Goal: Answer question/provide support: Answer question/provide support

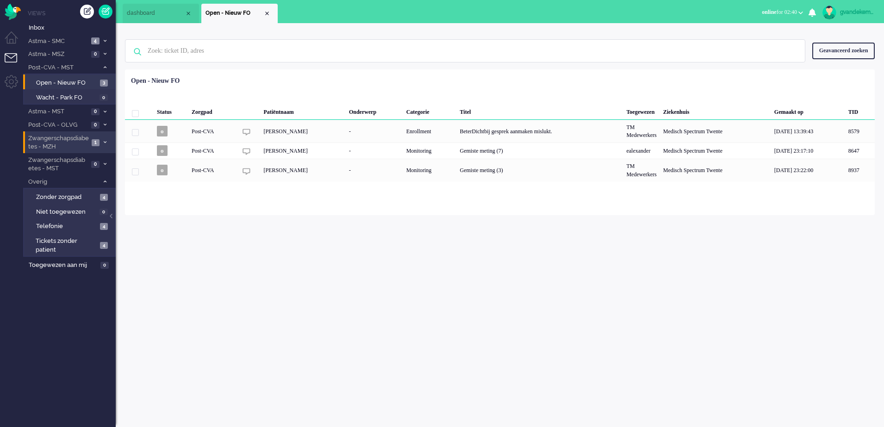
click at [100, 143] on li "Zwangerschapsdiabetes - MZH 1" at bounding box center [69, 143] width 93 height 22
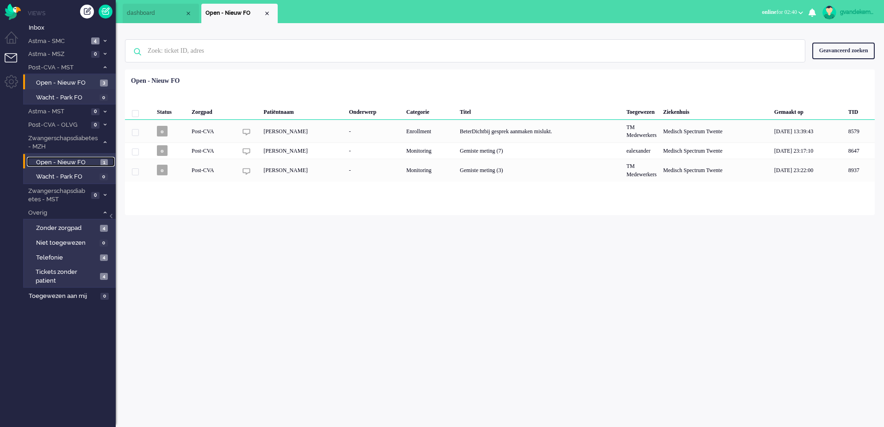
click at [78, 162] on span "Open - Nieuw FO" at bounding box center [67, 162] width 62 height 9
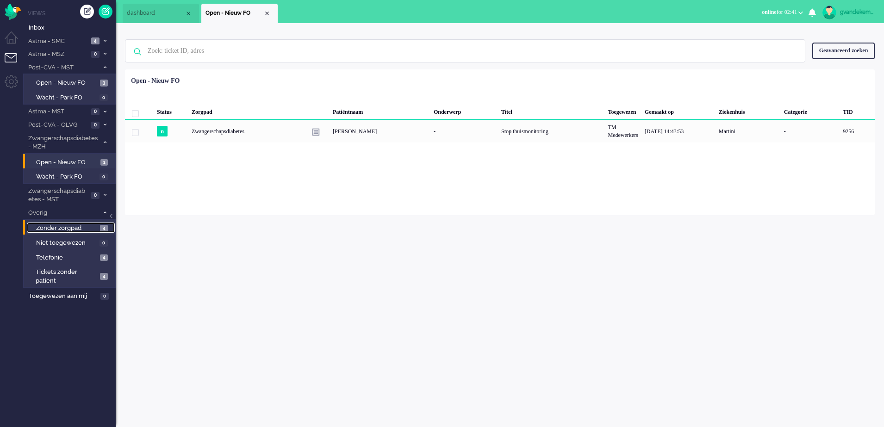
click at [94, 228] on span "Zonder zorgpad" at bounding box center [67, 228] width 62 height 9
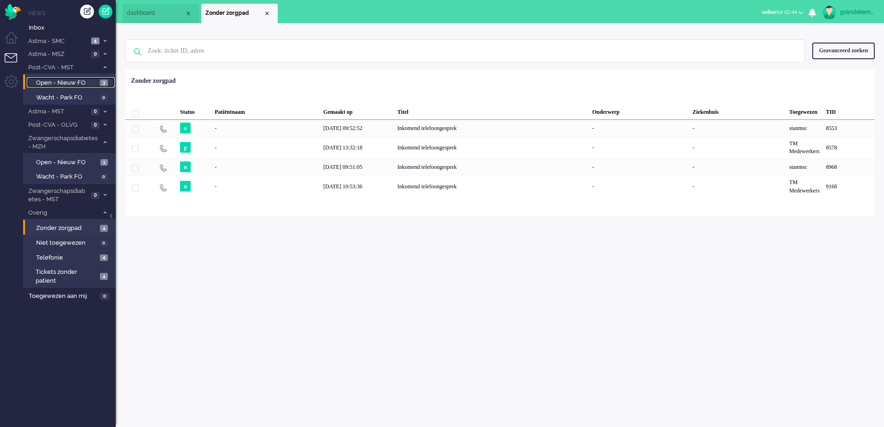
click at [82, 82] on span "Open - Nieuw FO" at bounding box center [67, 83] width 62 height 9
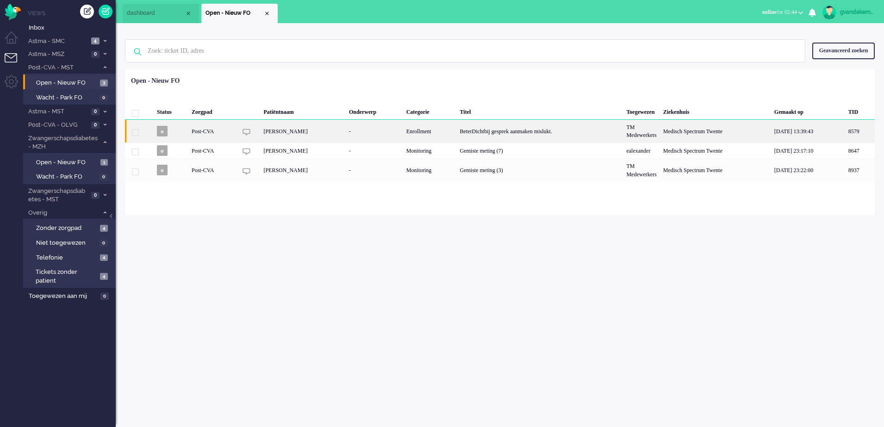
click at [483, 133] on div "BeterDichtbij gesprek aanmaken mislukt." at bounding box center [540, 131] width 167 height 23
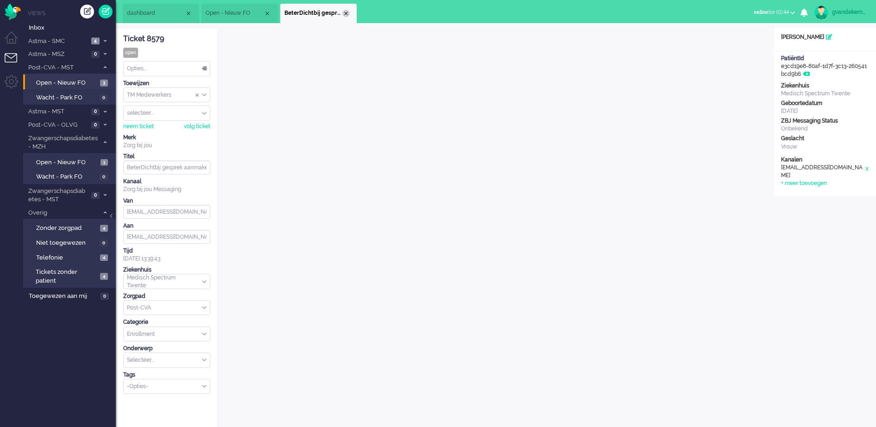
click at [345, 13] on div "Close tab" at bounding box center [345, 13] width 7 height 7
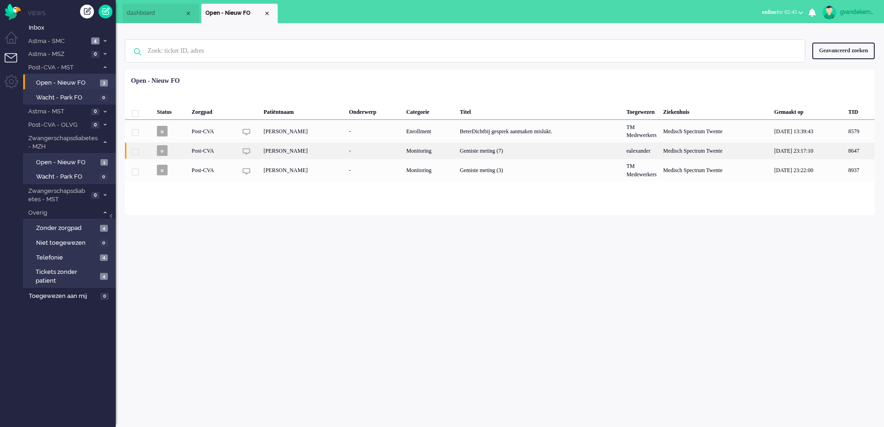
click at [346, 154] on div "-" at bounding box center [374, 151] width 57 height 16
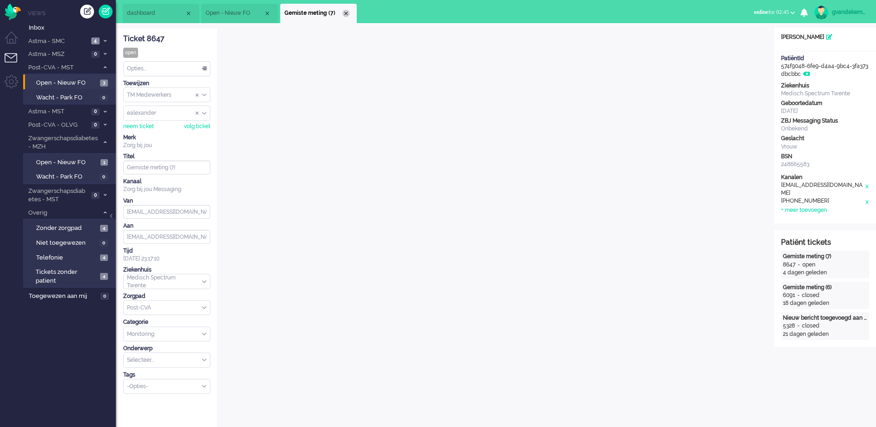
click at [345, 13] on div "Close tab" at bounding box center [345, 13] width 7 height 7
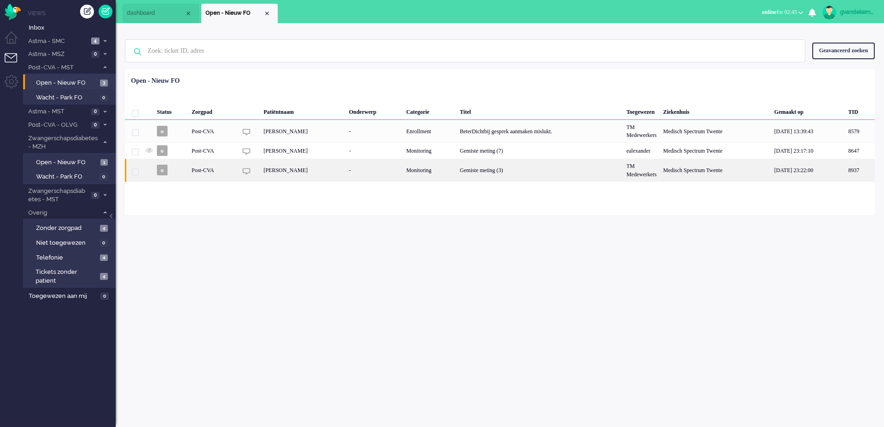
click at [301, 174] on div "[PERSON_NAME]" at bounding box center [303, 170] width 86 height 23
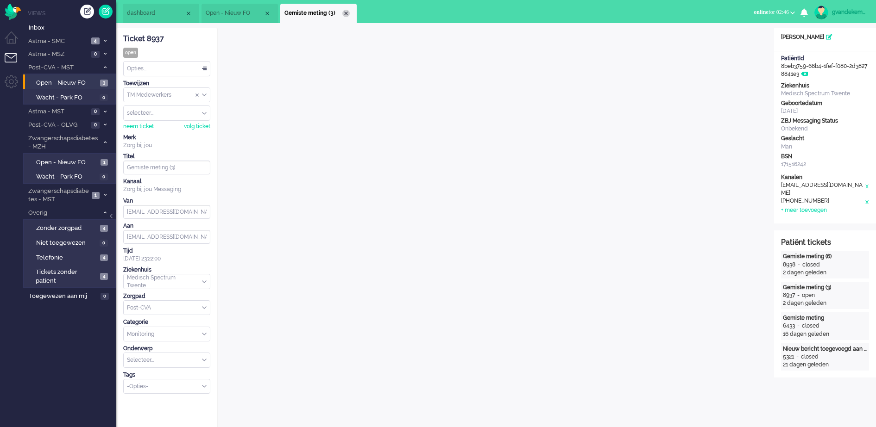
click at [346, 12] on div "Close tab" at bounding box center [345, 13] width 7 height 7
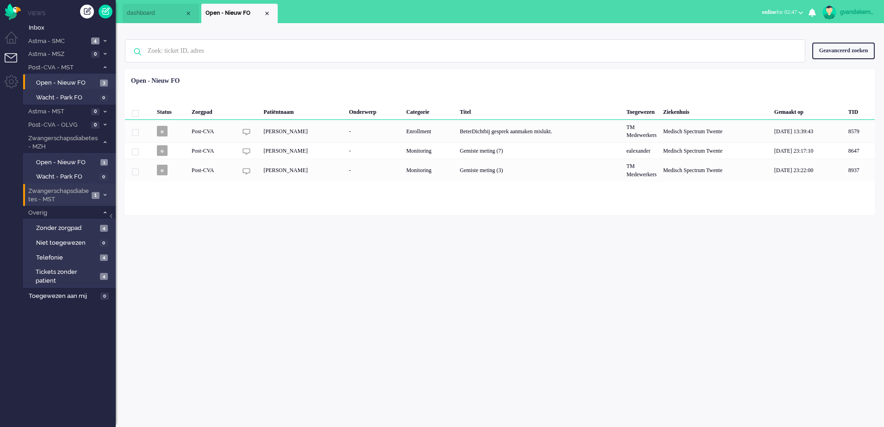
click at [104, 193] on span at bounding box center [104, 195] width 7 height 5
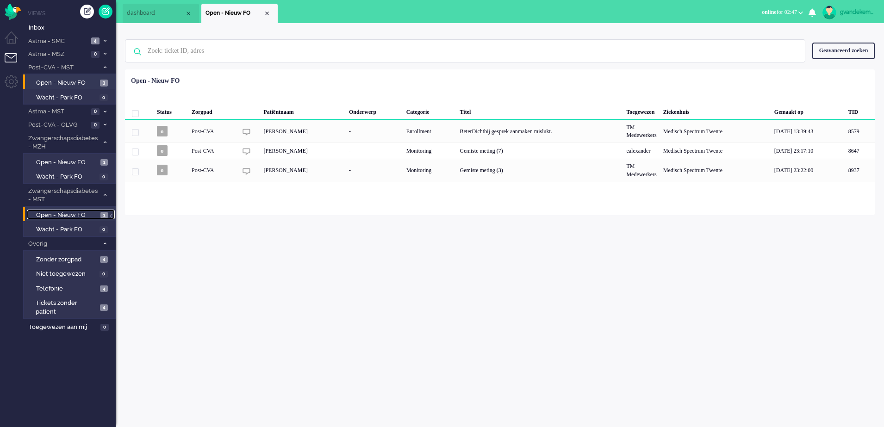
click at [81, 213] on span "Open - Nieuw FO" at bounding box center [67, 215] width 62 height 9
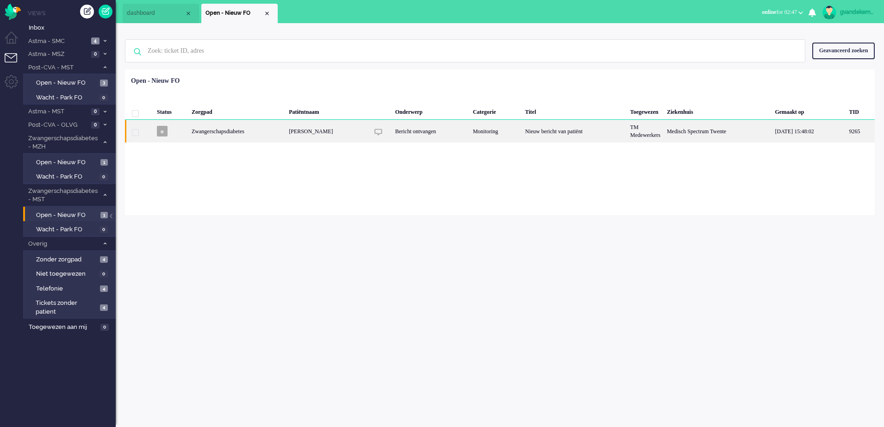
click at [543, 136] on div "Nieuw bericht van patiënt" at bounding box center [574, 131] width 105 height 23
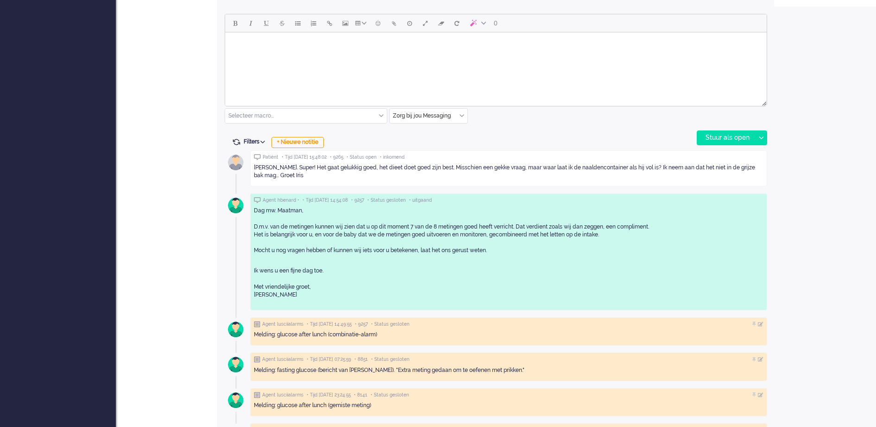
scroll to position [433, 0]
click at [316, 142] on div "+ Nieuwe notitie" at bounding box center [297, 142] width 52 height 11
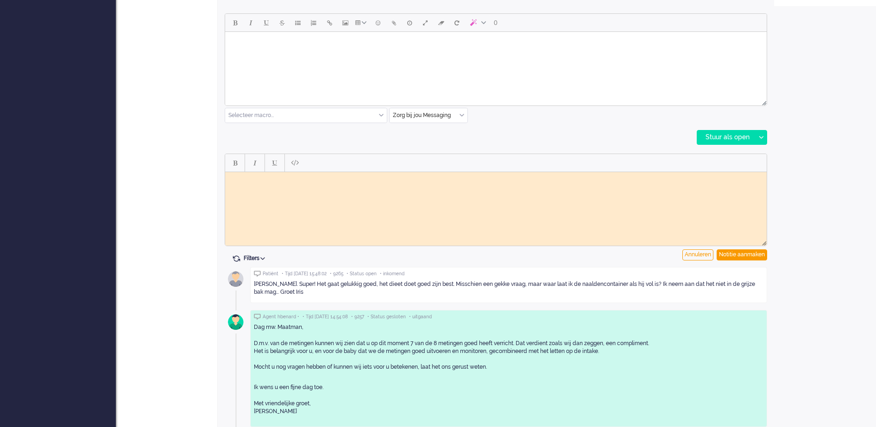
scroll to position [0, 0]
click at [743, 254] on div "Notitie aanmaken" at bounding box center [741, 255] width 50 height 11
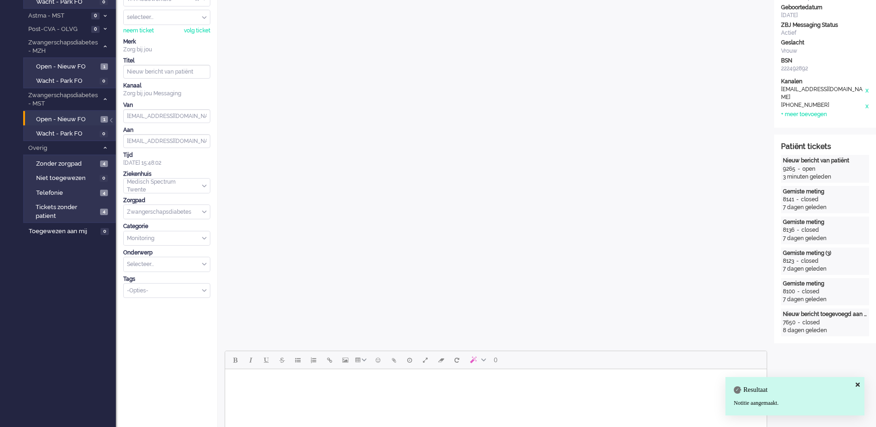
scroll to position [28, 0]
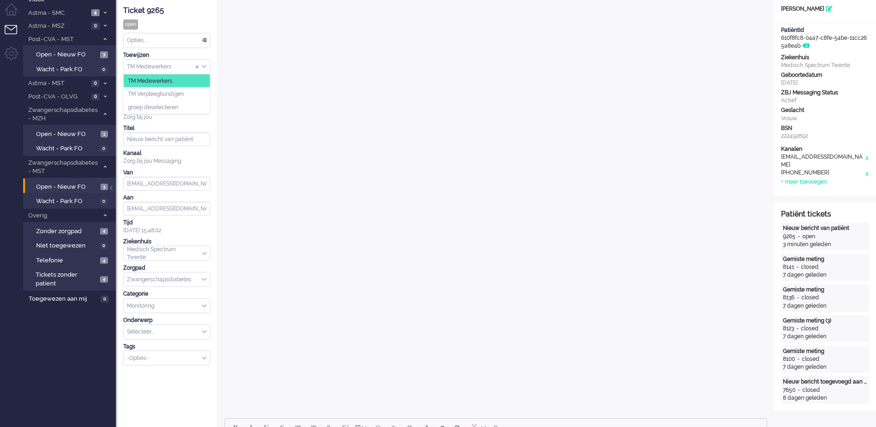
click at [204, 66] on div "TM Medewerkers" at bounding box center [167, 67] width 86 height 14
click at [184, 94] on span "TM Verpleegkundigen" at bounding box center [156, 94] width 56 height 8
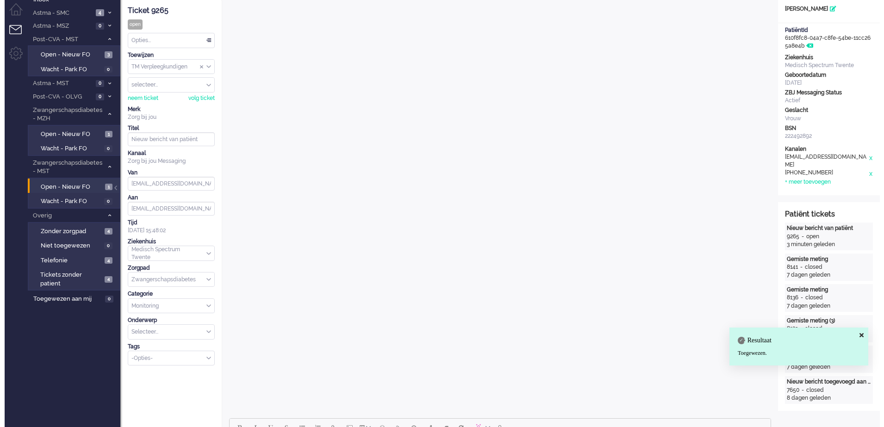
scroll to position [0, 0]
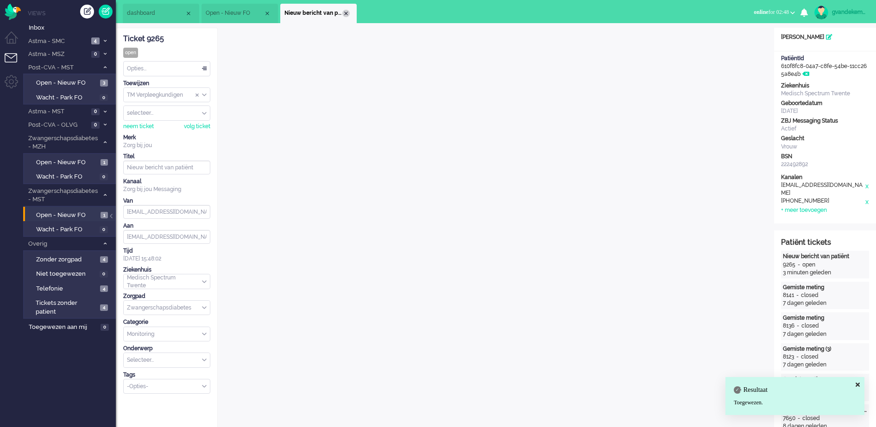
click at [346, 14] on div "Close tab" at bounding box center [345, 13] width 7 height 7
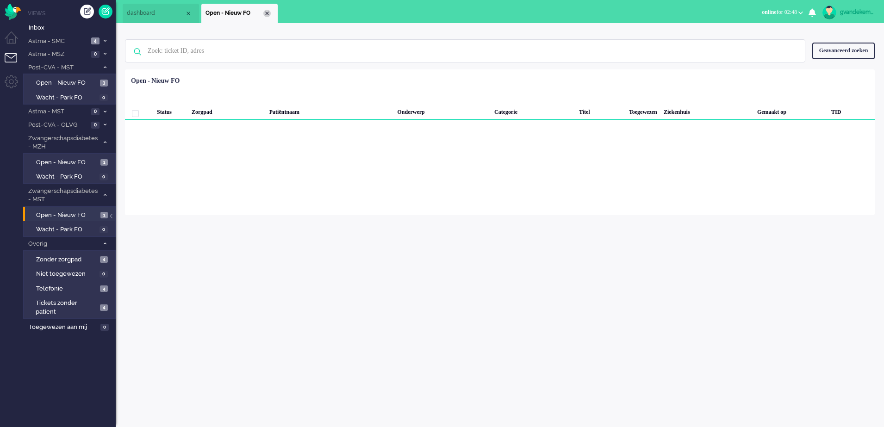
click at [268, 13] on div "Close tab" at bounding box center [266, 13] width 7 height 7
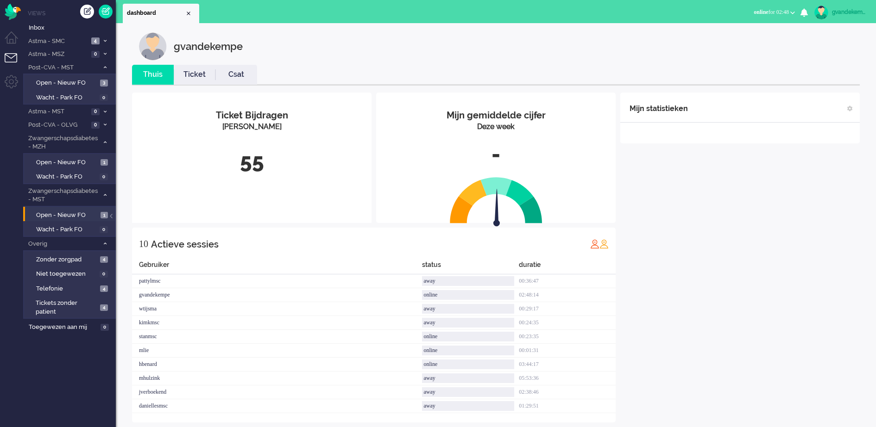
click at [749, 39] on div "gvandekempe" at bounding box center [503, 46] width 728 height 28
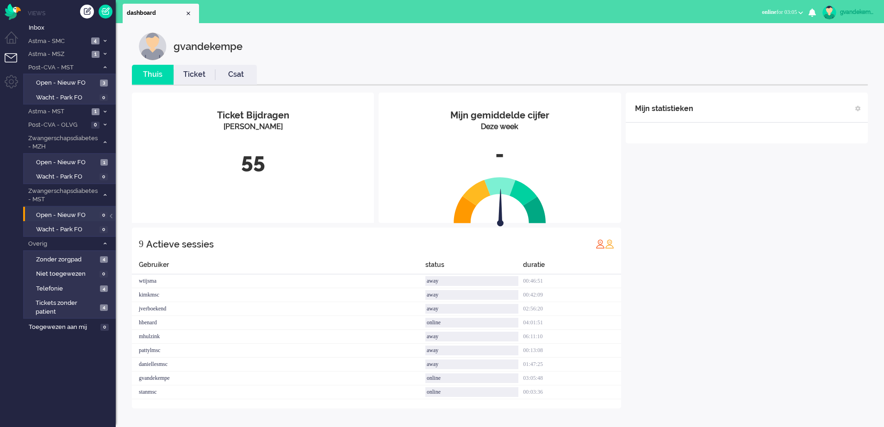
click at [726, 245] on div "Mijn statistieken + Statistieken toevoegen Bel tijd (gemiddelde dag) Wrapup tij…" at bounding box center [747, 251] width 242 height 316
click at [94, 110] on span "1" at bounding box center [96, 111] width 8 height 7
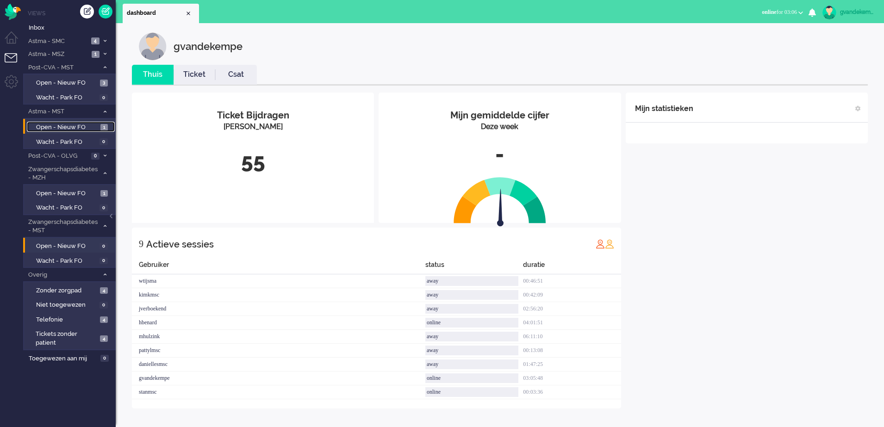
click at [101, 126] on span "1" at bounding box center [103, 127] width 7 height 7
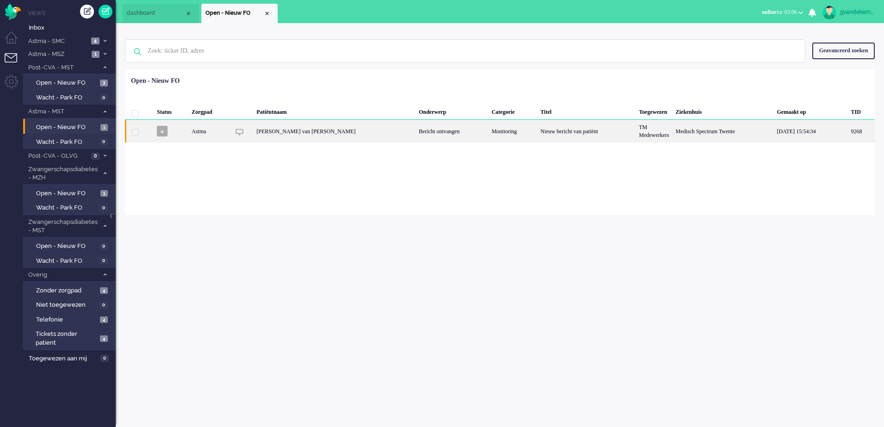
click at [539, 134] on div "Nieuw bericht van patiënt" at bounding box center [587, 131] width 99 height 23
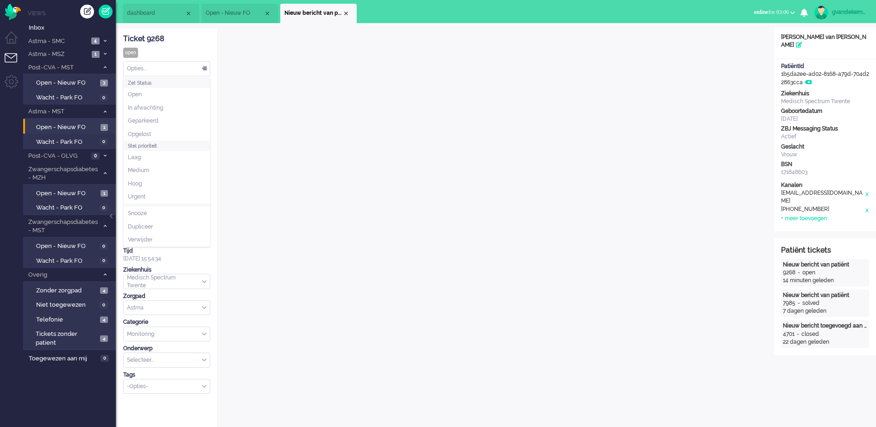
click at [204, 68] on div "Opties..." at bounding box center [167, 69] width 86 height 14
click at [152, 132] on li "Opgelost" at bounding box center [167, 134] width 86 height 13
click at [346, 13] on div "Close tab" at bounding box center [345, 13] width 7 height 7
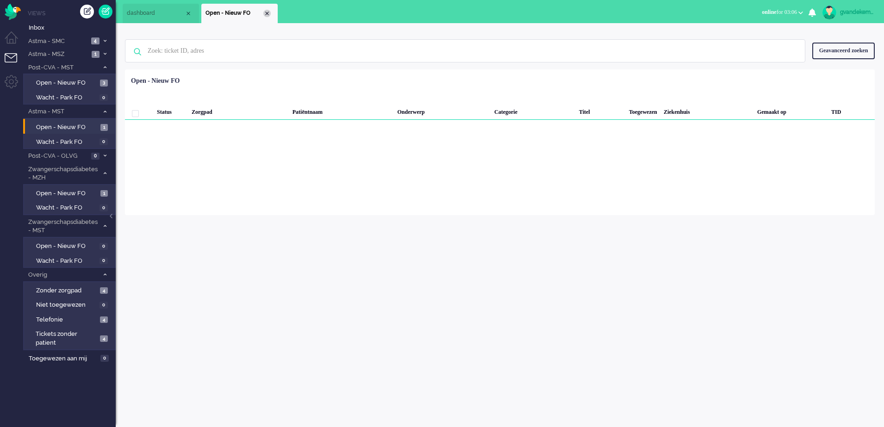
click at [265, 12] on div "Close tab" at bounding box center [266, 13] width 7 height 7
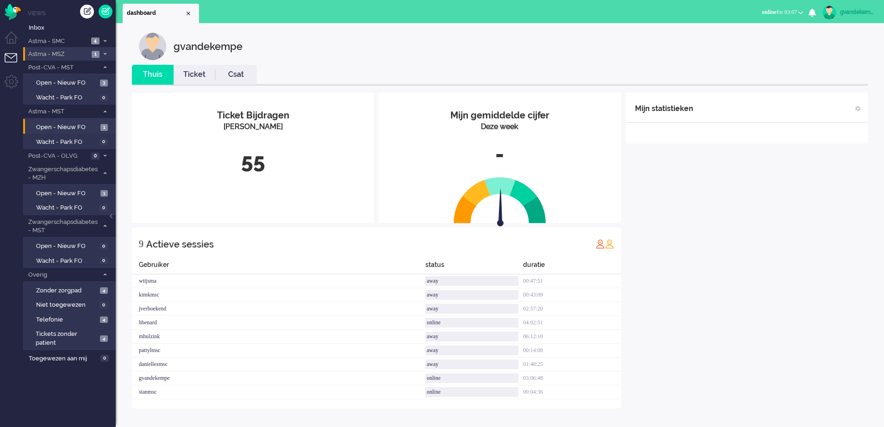
click at [101, 50] on li "Astma - MSZ 1" at bounding box center [69, 53] width 93 height 13
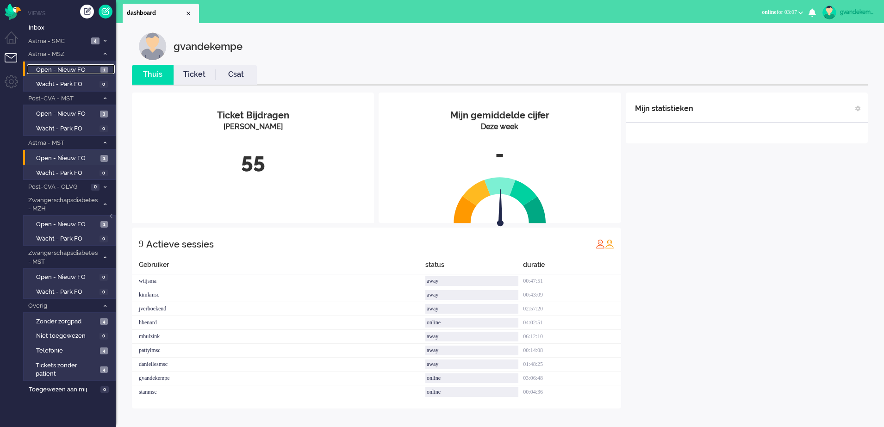
click at [91, 67] on span "Open - Nieuw FO" at bounding box center [67, 70] width 62 height 9
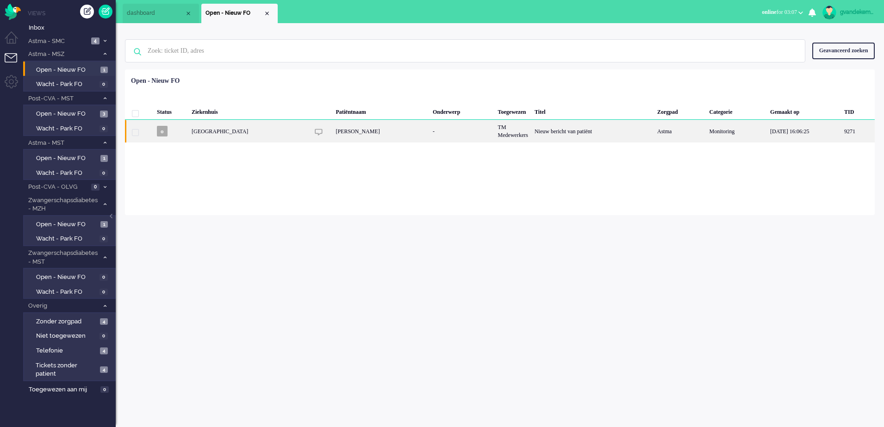
click at [588, 134] on div "Nieuw bericht van patiënt" at bounding box center [593, 131] width 123 height 23
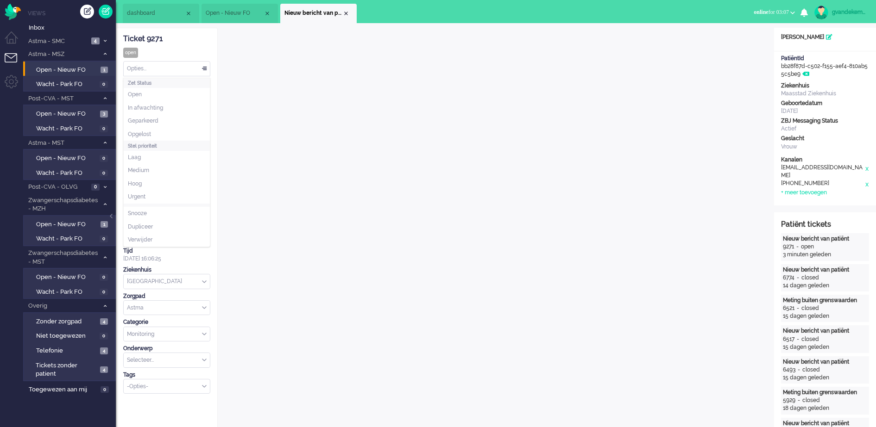
click at [204, 67] on div "Opties..." at bounding box center [167, 69] width 86 height 14
click at [143, 131] on span "Opgelost" at bounding box center [139, 135] width 23 height 8
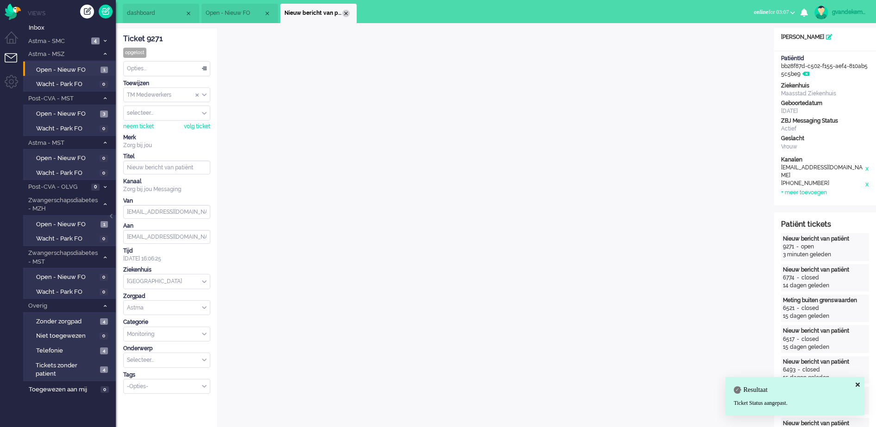
click at [346, 10] on div "Close tab" at bounding box center [345, 13] width 7 height 7
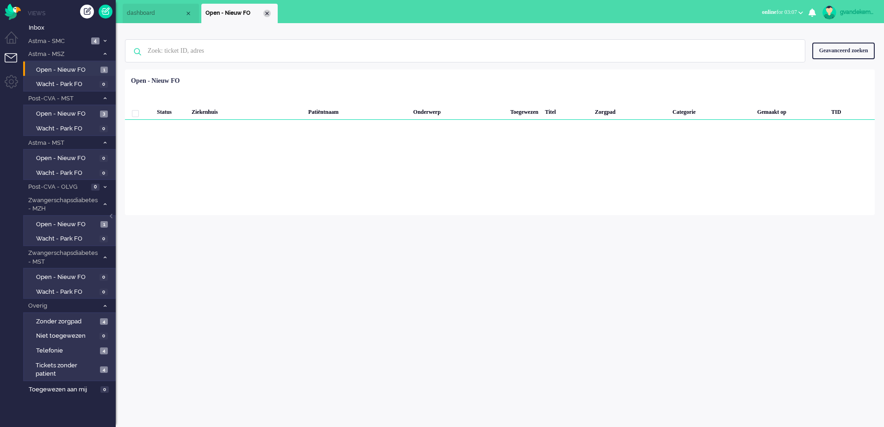
click at [266, 13] on div "Close tab" at bounding box center [266, 13] width 7 height 7
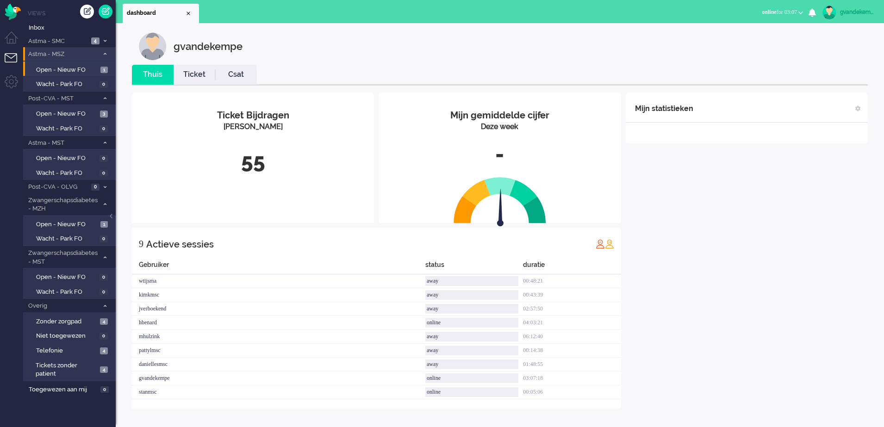
click at [104, 53] on icon at bounding box center [105, 53] width 3 height 3
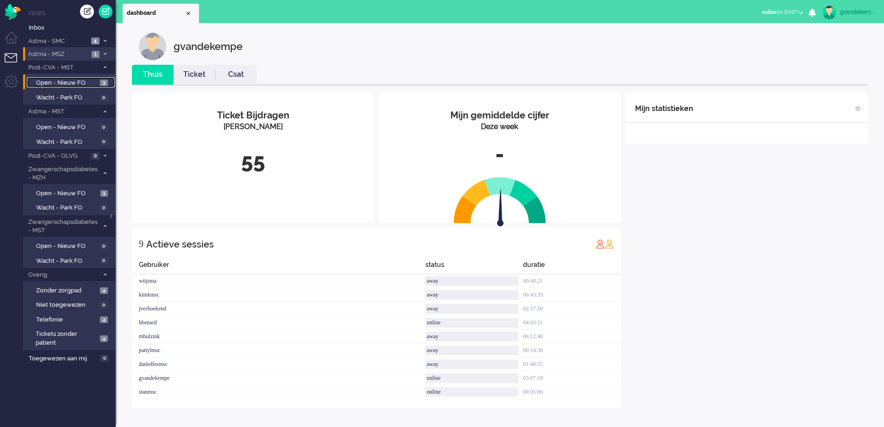
click at [96, 81] on span "Open - Nieuw FO" at bounding box center [67, 83] width 62 height 9
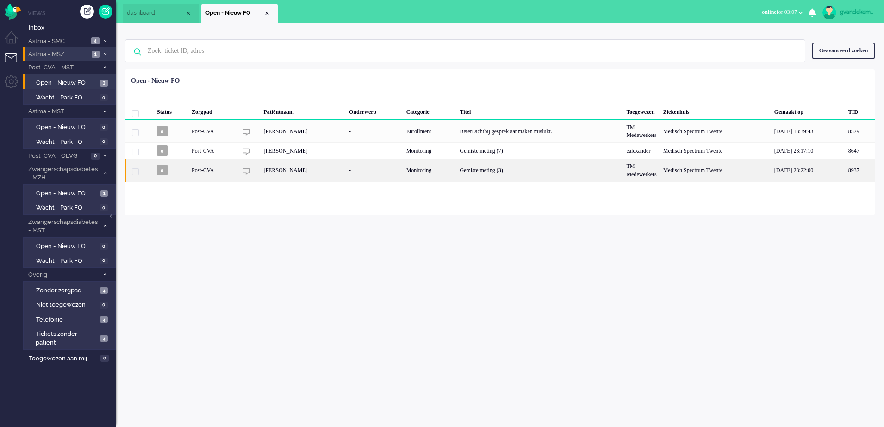
click at [473, 172] on div "Gemiste meting (3)" at bounding box center [540, 170] width 167 height 23
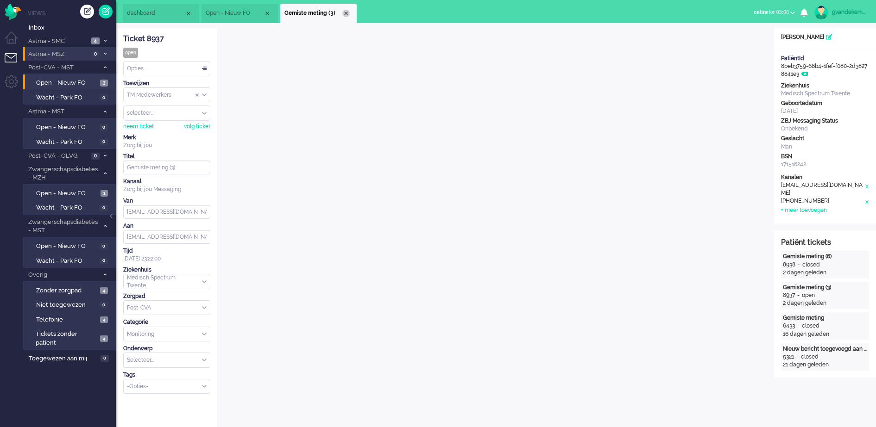
click at [344, 12] on div "Close tab" at bounding box center [345, 13] width 7 height 7
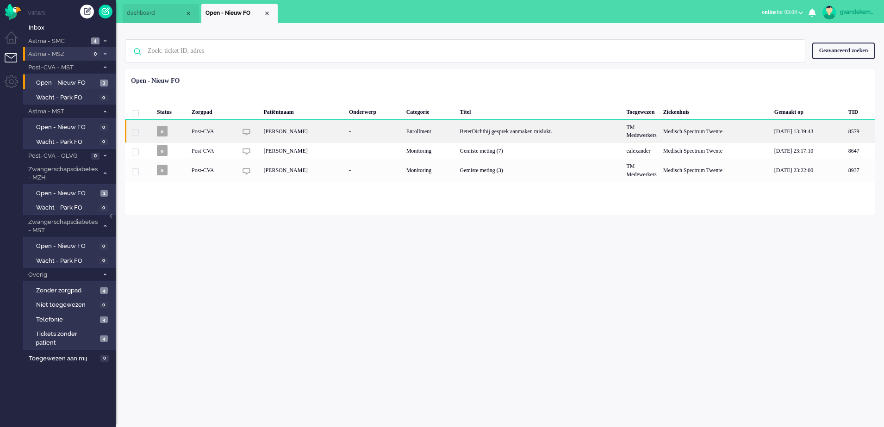
click at [299, 129] on div "[PERSON_NAME]" at bounding box center [303, 131] width 86 height 23
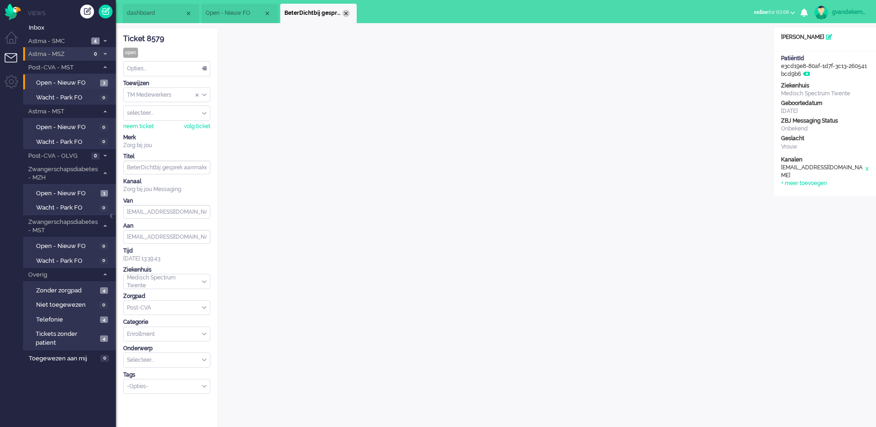
click at [347, 12] on div "Close tab" at bounding box center [345, 13] width 7 height 7
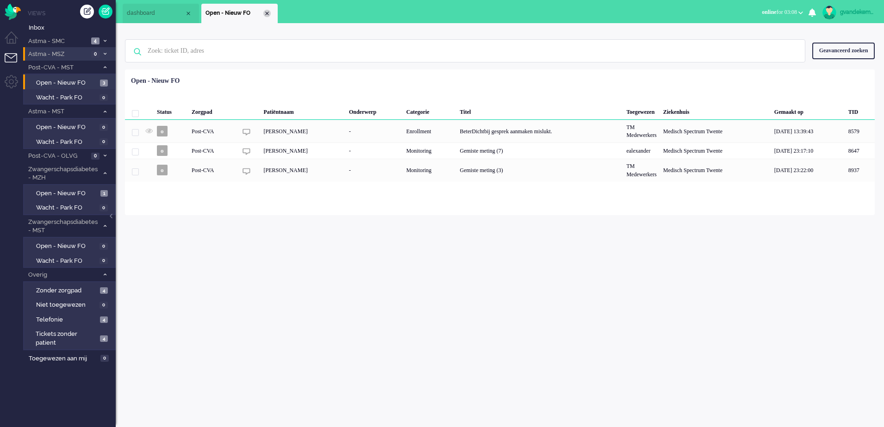
click at [266, 13] on div "Close tab" at bounding box center [266, 13] width 7 height 7
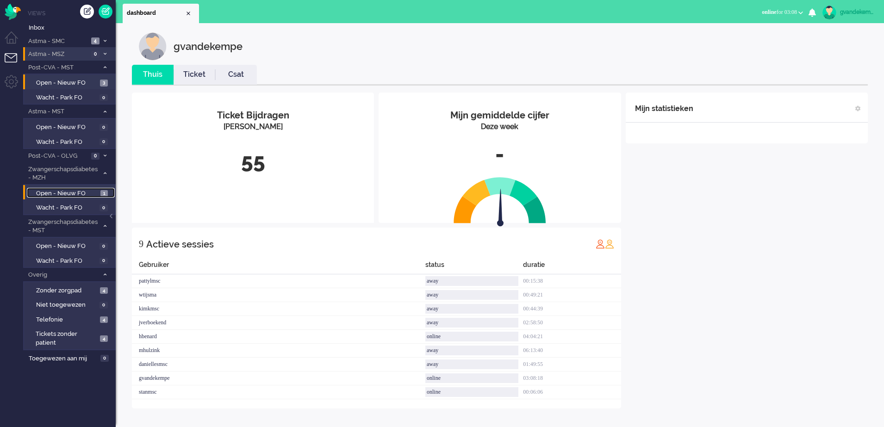
click at [93, 189] on span "Open - Nieuw FO" at bounding box center [67, 193] width 62 height 9
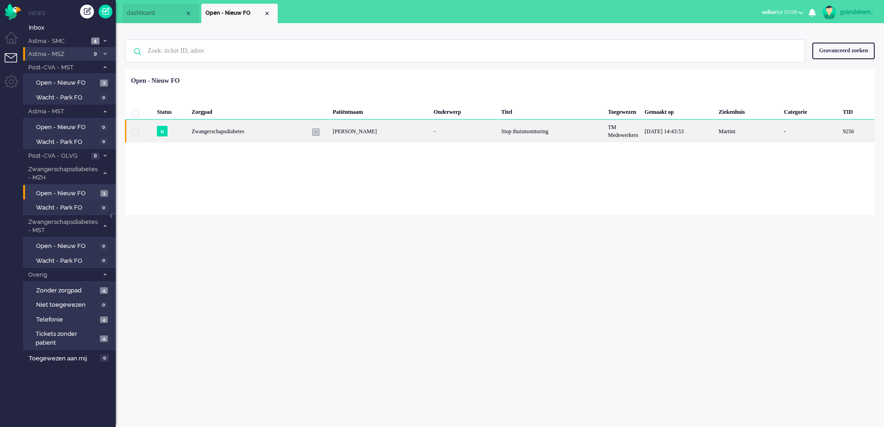
click at [533, 125] on div "Stop thuismonitoring" at bounding box center [551, 131] width 107 height 23
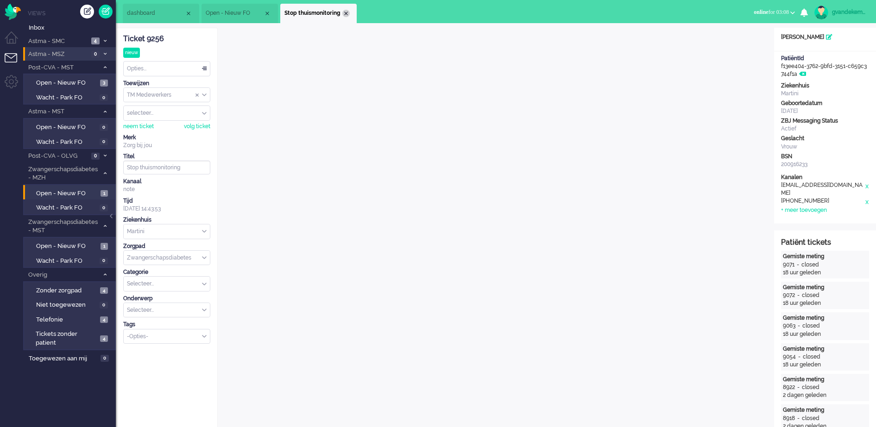
click at [347, 13] on div "Close tab" at bounding box center [345, 13] width 7 height 7
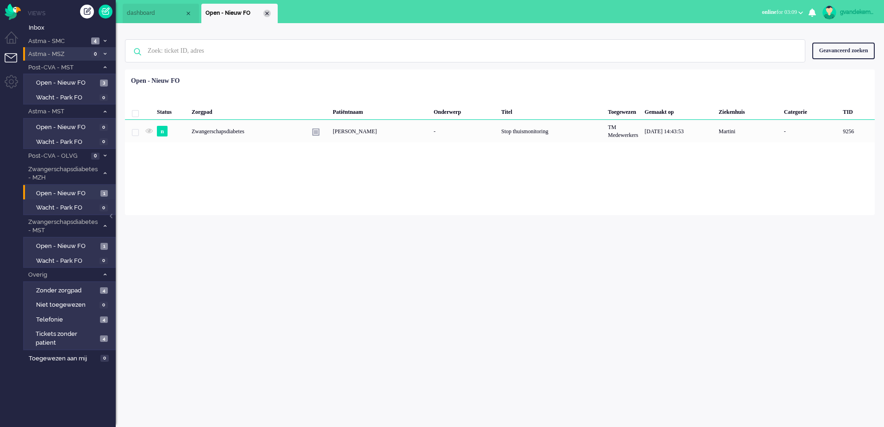
click at [266, 14] on div "Close tab" at bounding box center [266, 13] width 7 height 7
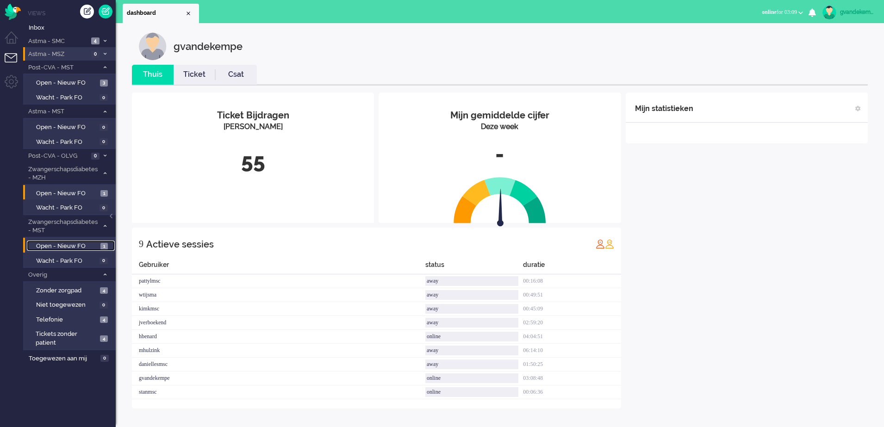
click at [85, 247] on span "Open - Nieuw FO" at bounding box center [67, 246] width 62 height 9
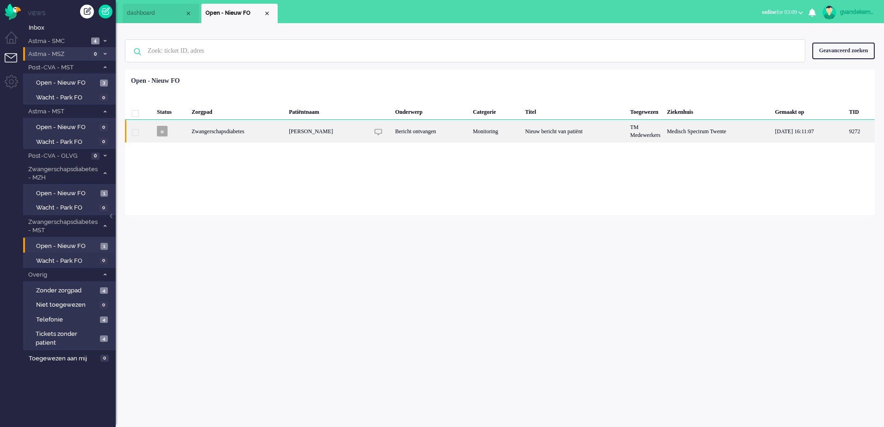
click at [463, 128] on div "Bericht ontvangen" at bounding box center [431, 131] width 78 height 23
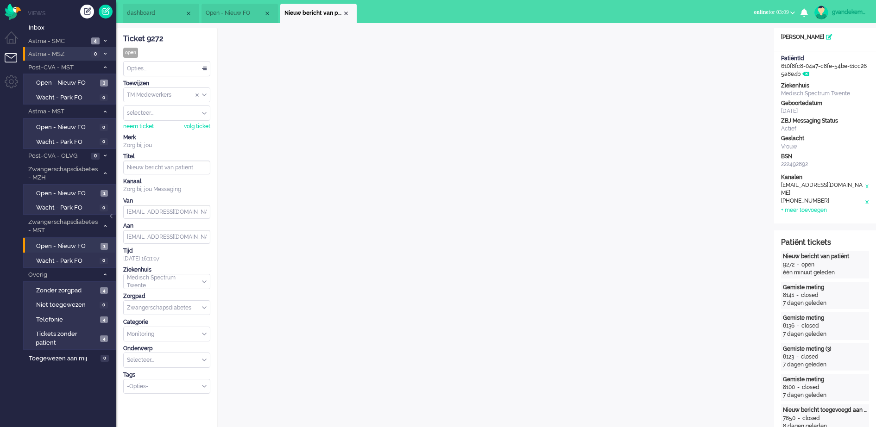
click at [204, 67] on div "Opties..." at bounding box center [167, 69] width 86 height 14
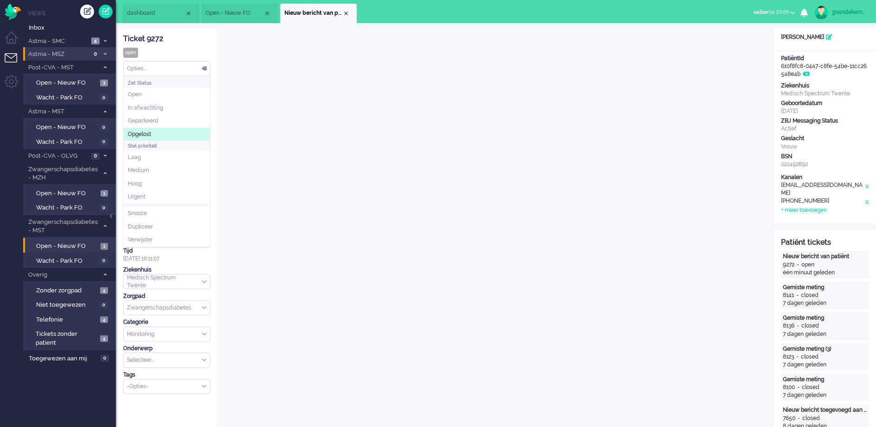
click at [141, 132] on span "Opgelost" at bounding box center [139, 135] width 23 height 8
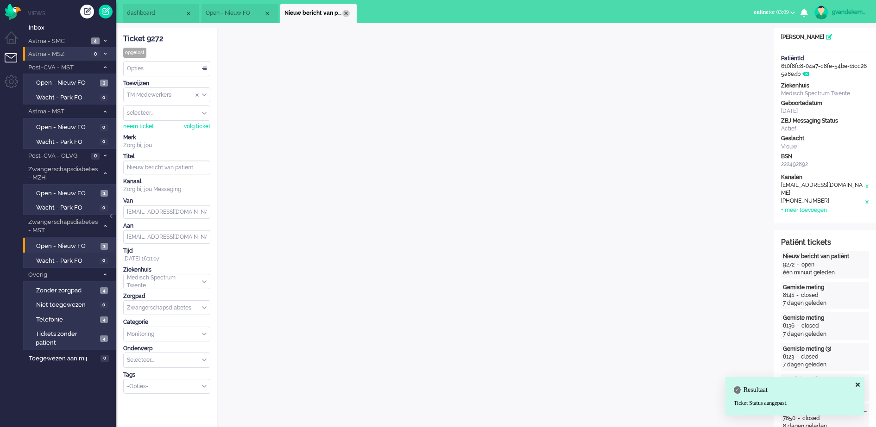
click at [345, 11] on div "Close tab" at bounding box center [345, 13] width 7 height 7
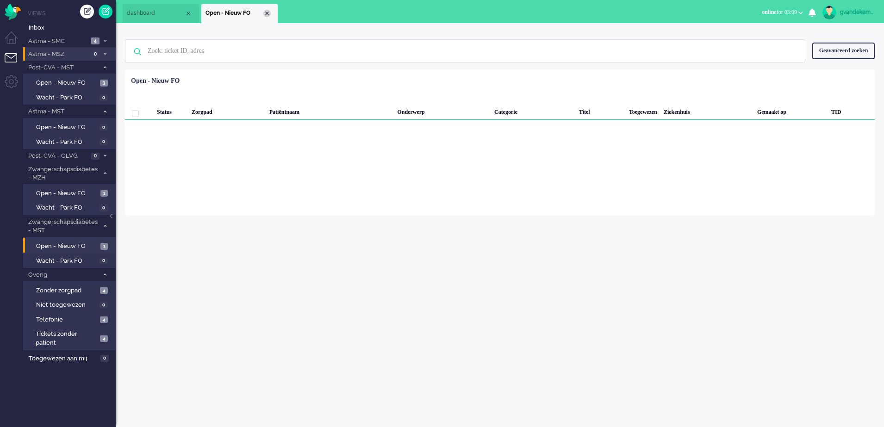
click at [267, 11] on div "Close tab" at bounding box center [266, 13] width 7 height 7
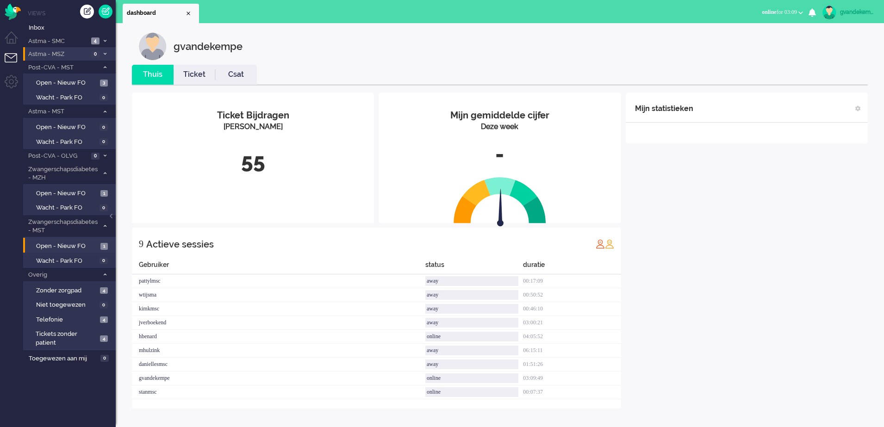
click at [694, 296] on div "Mijn statistieken + Statistieken toevoegen Bel tijd (gemiddelde dag) Wrapup tij…" at bounding box center [747, 251] width 242 height 316
click at [75, 245] on span "Open - Nieuw FO" at bounding box center [67, 246] width 62 height 9
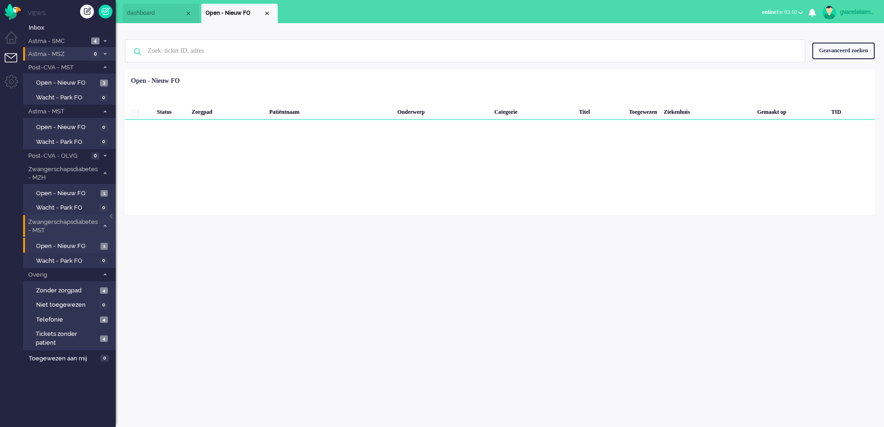
click at [103, 226] on span at bounding box center [104, 226] width 7 height 5
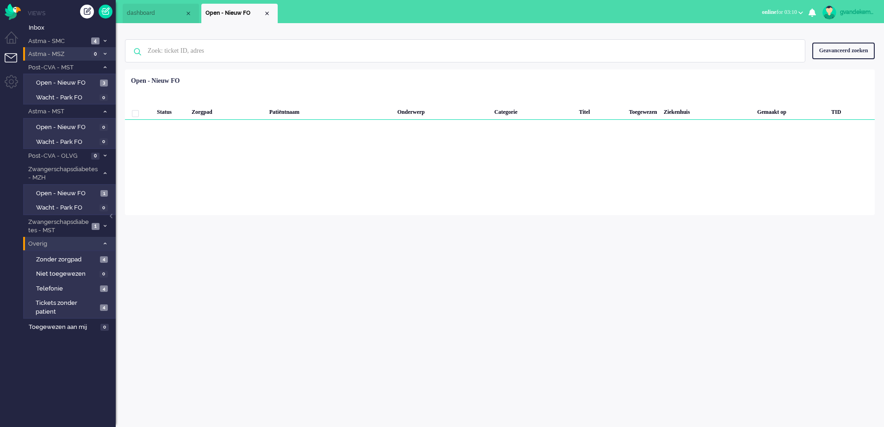
click at [104, 242] on icon at bounding box center [105, 243] width 3 height 3
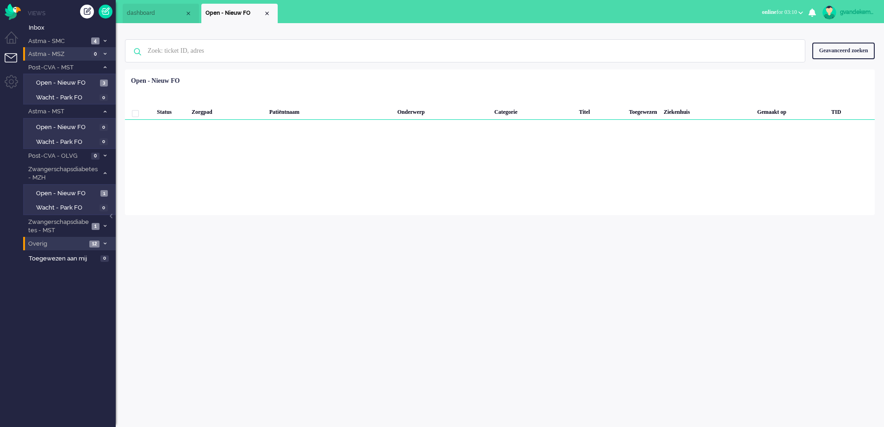
click at [104, 242] on icon at bounding box center [105, 243] width 3 height 3
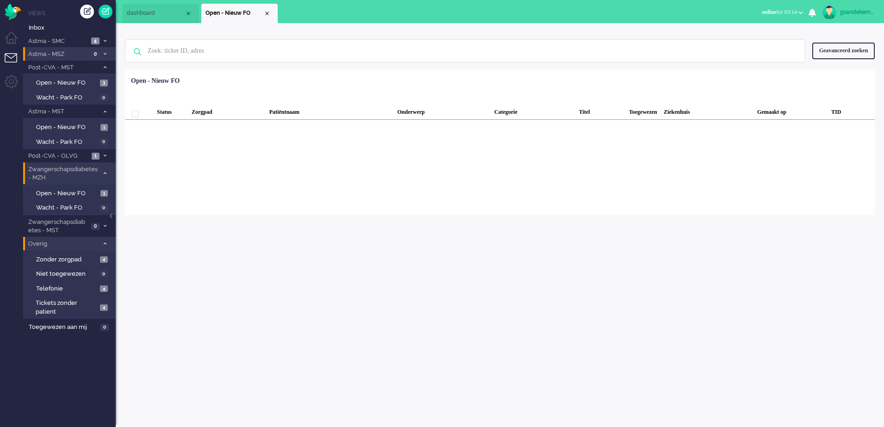
click at [105, 172] on icon at bounding box center [105, 173] width 3 height 3
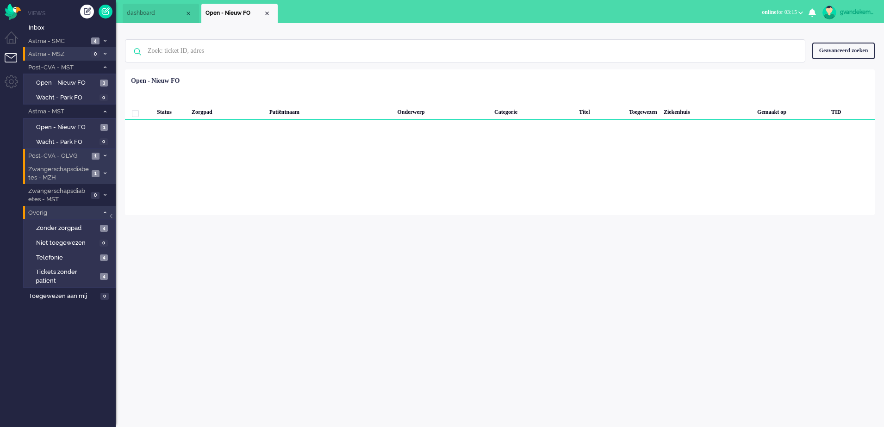
click at [71, 156] on span "Post-CVA - OLVG" at bounding box center [58, 156] width 62 height 9
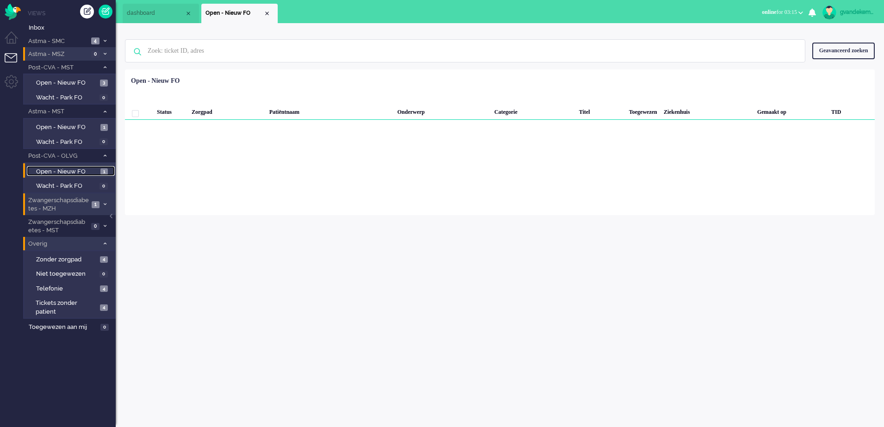
click at [72, 171] on span "Open - Nieuw FO" at bounding box center [67, 172] width 62 height 9
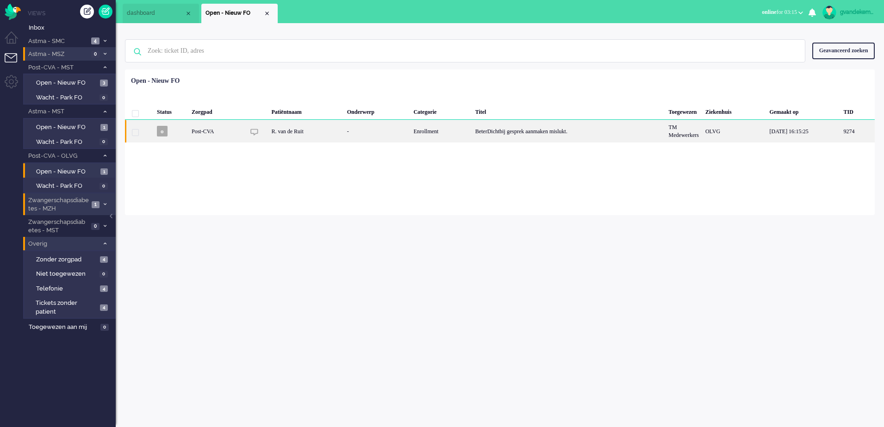
click at [412, 131] on div "Enrollment" at bounding box center [441, 131] width 62 height 23
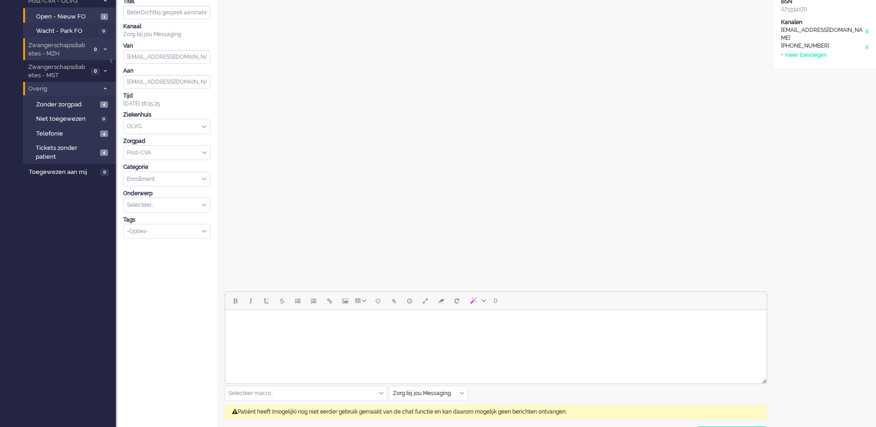
scroll to position [226, 0]
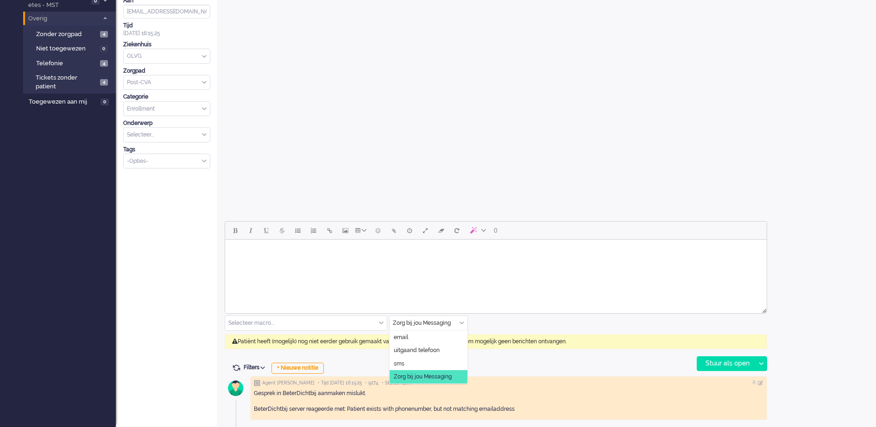
click at [460, 321] on div "Zorg bij jou Messaging" at bounding box center [428, 323] width 78 height 14
click at [438, 350] on span "uitgaand telefoon" at bounding box center [417, 351] width 46 height 8
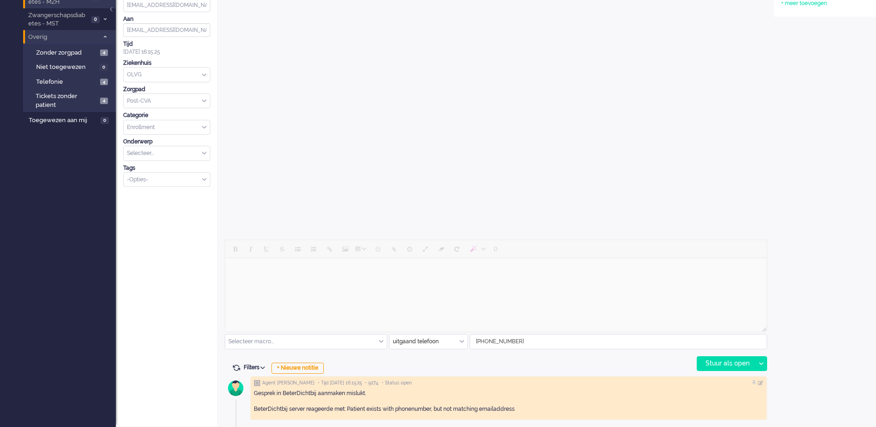
scroll to position [207, 0]
click at [735, 363] on div "Stuur als open" at bounding box center [726, 364] width 58 height 14
type input "BeterDichtbij gesprek aanmaken mislukt. (3)"
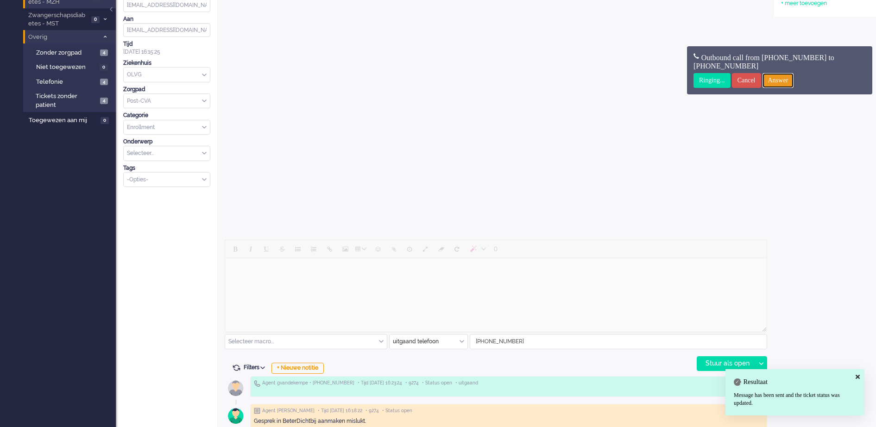
click at [794, 77] on input "Answer" at bounding box center [777, 80] width 31 height 15
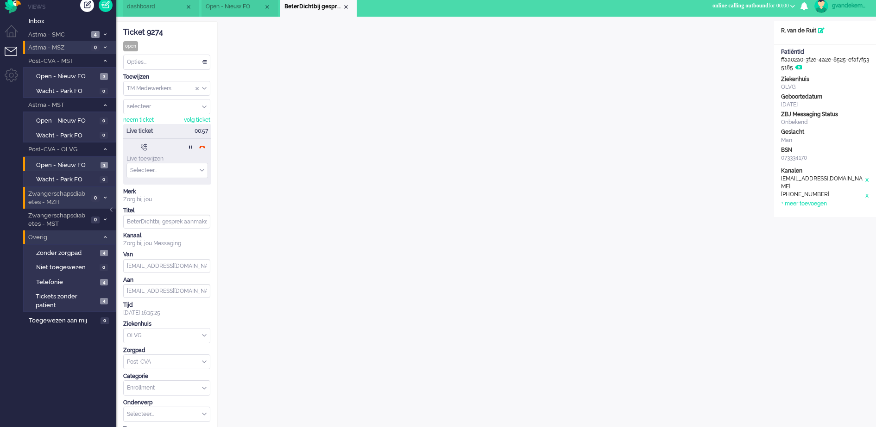
scroll to position [0, 0]
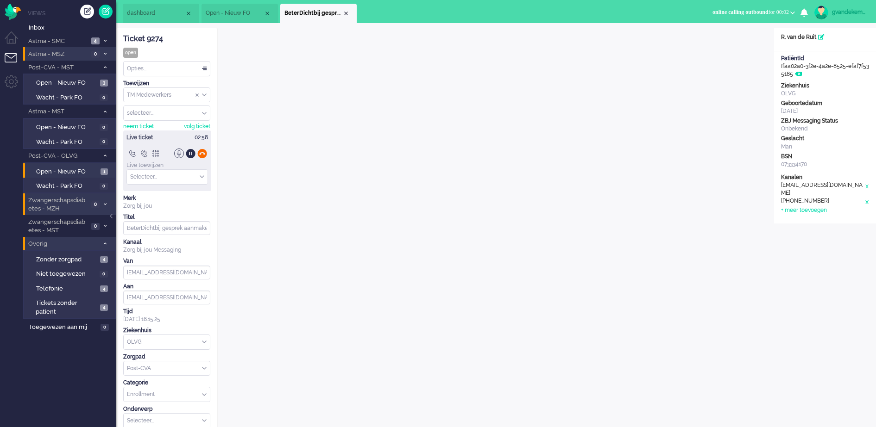
click at [202, 153] on div at bounding box center [202, 154] width 10 height 10
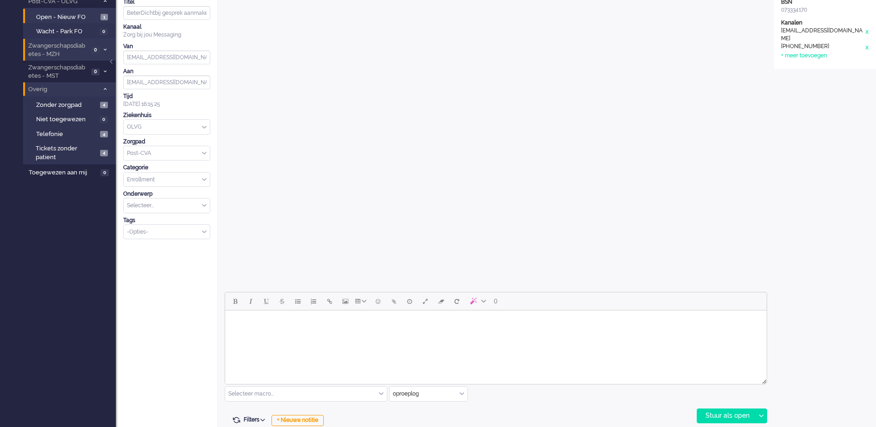
scroll to position [232, 0]
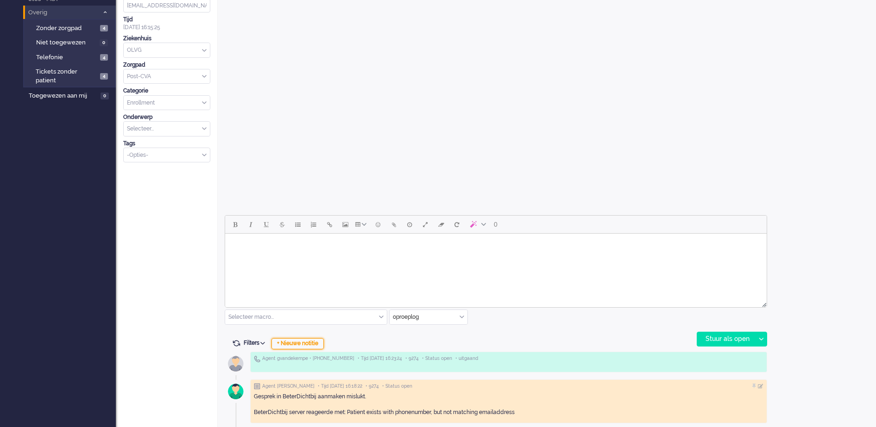
click at [308, 344] on div "+ Nieuwe notitie" at bounding box center [297, 344] width 52 height 11
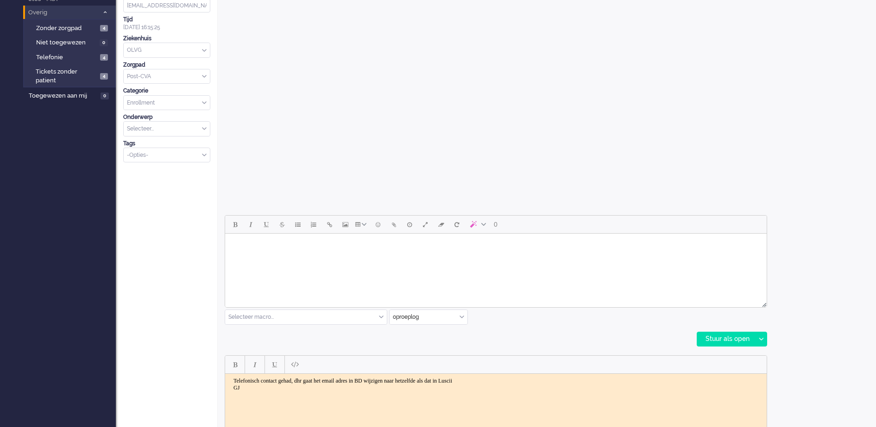
scroll to position [289, 0]
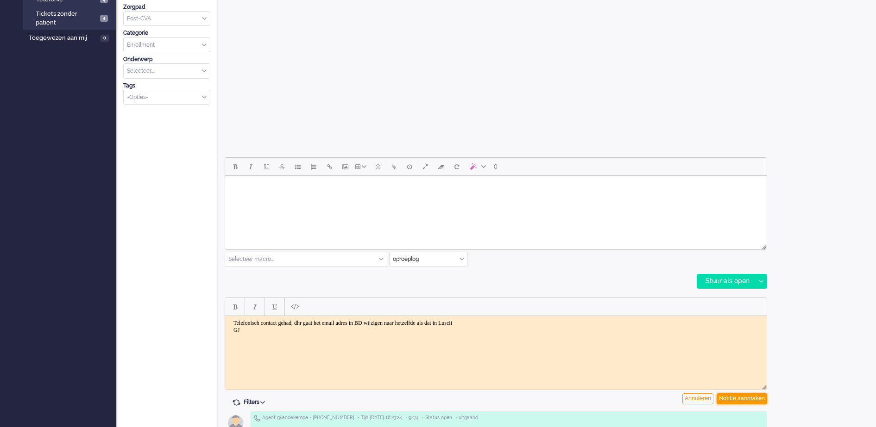
click at [746, 396] on div "Notitie aanmaken" at bounding box center [741, 399] width 50 height 11
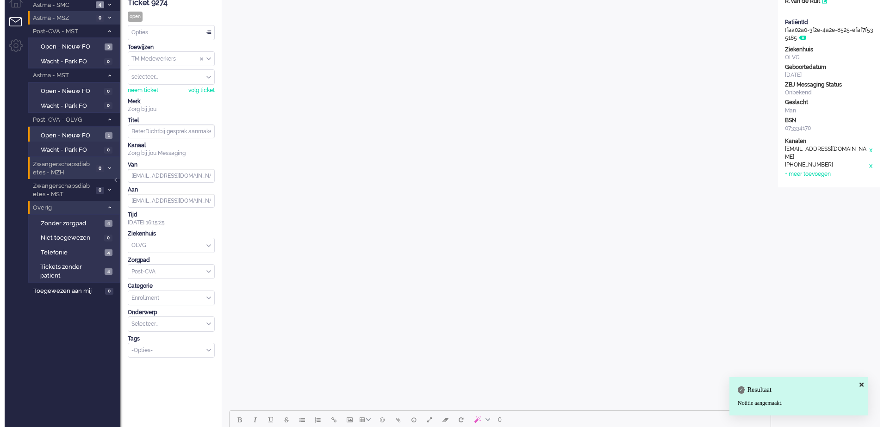
scroll to position [0, 0]
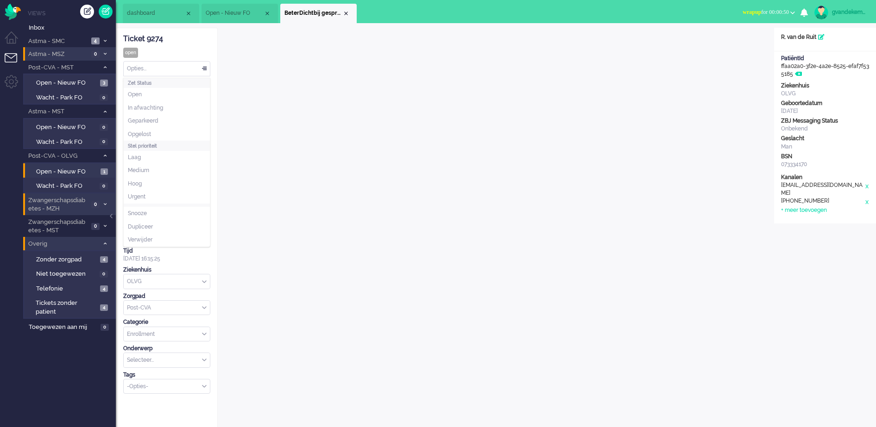
click at [204, 68] on div "Opties..." at bounding box center [167, 69] width 86 height 14
click at [160, 133] on li "Opgelost" at bounding box center [167, 134] width 86 height 13
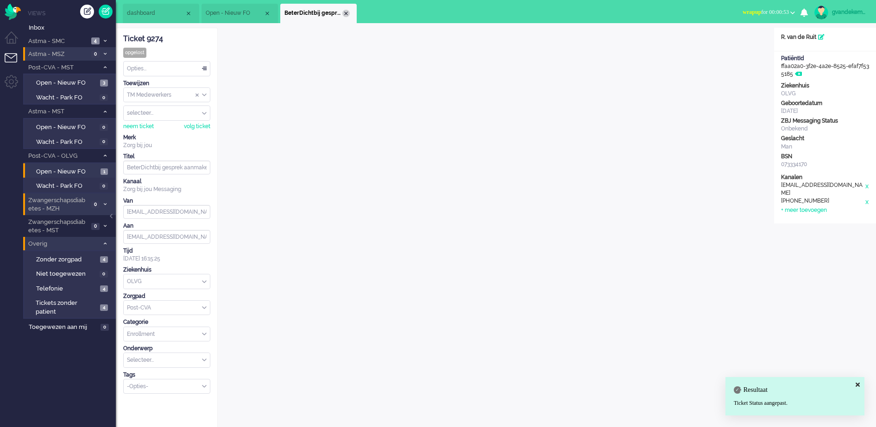
click at [345, 13] on div "Close tab" at bounding box center [345, 13] width 7 height 7
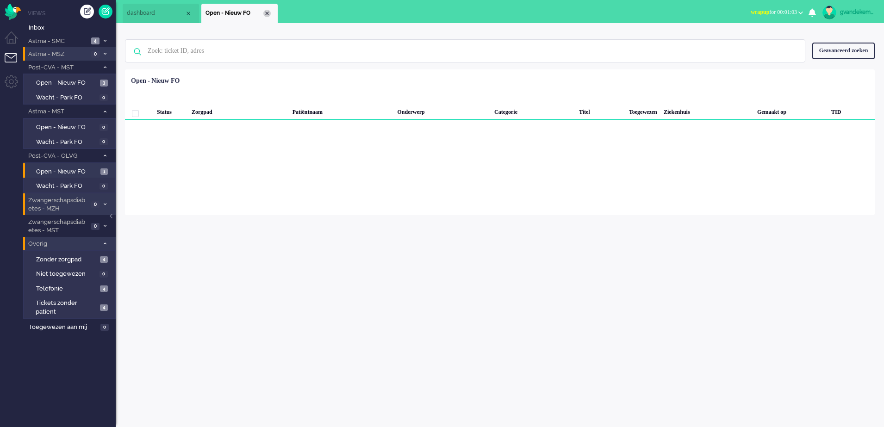
click at [266, 13] on div "Close tab" at bounding box center [266, 13] width 7 height 7
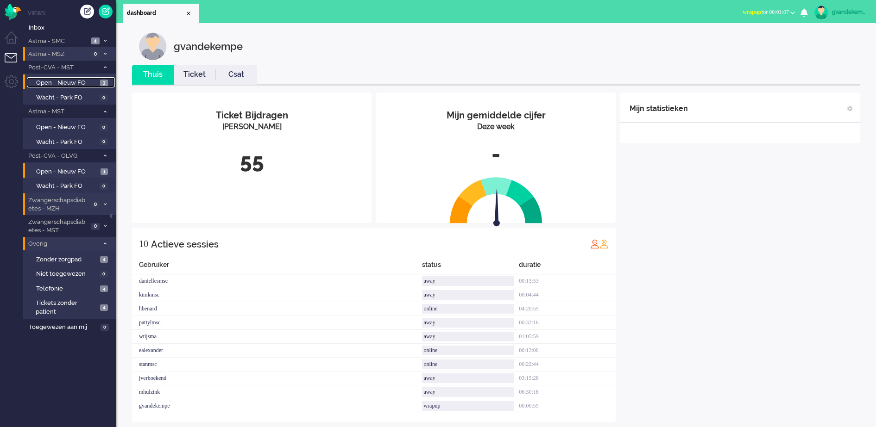
click at [56, 79] on span "Open - Nieuw FO" at bounding box center [67, 83] width 62 height 9
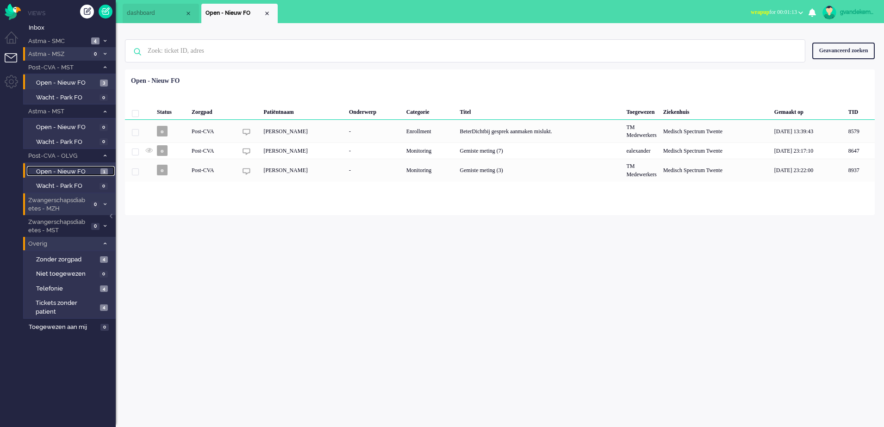
click at [75, 169] on span "Open - Nieuw FO" at bounding box center [67, 172] width 62 height 9
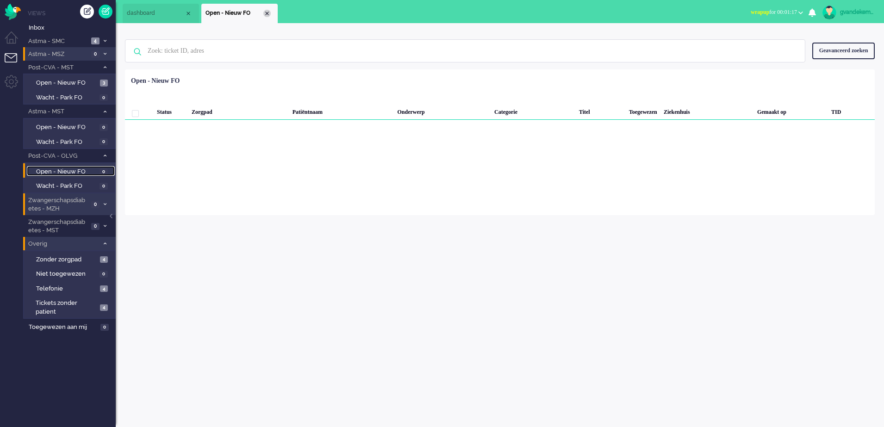
click at [269, 15] on div "Close tab" at bounding box center [266, 13] width 7 height 7
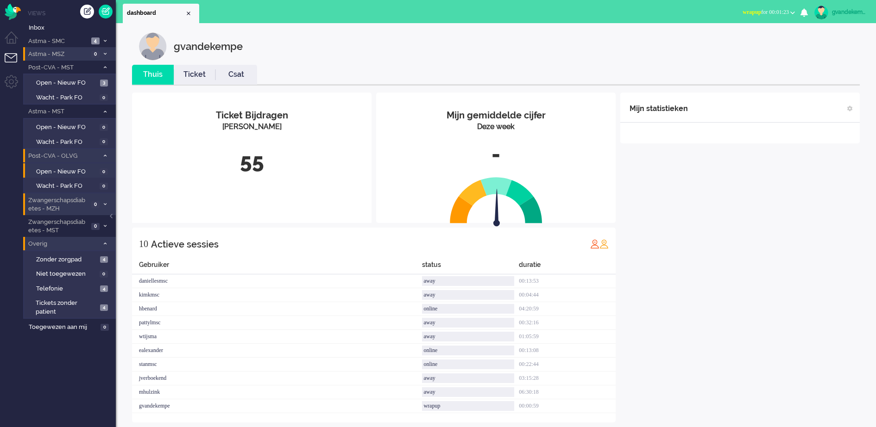
click at [106, 154] on icon at bounding box center [105, 155] width 3 height 3
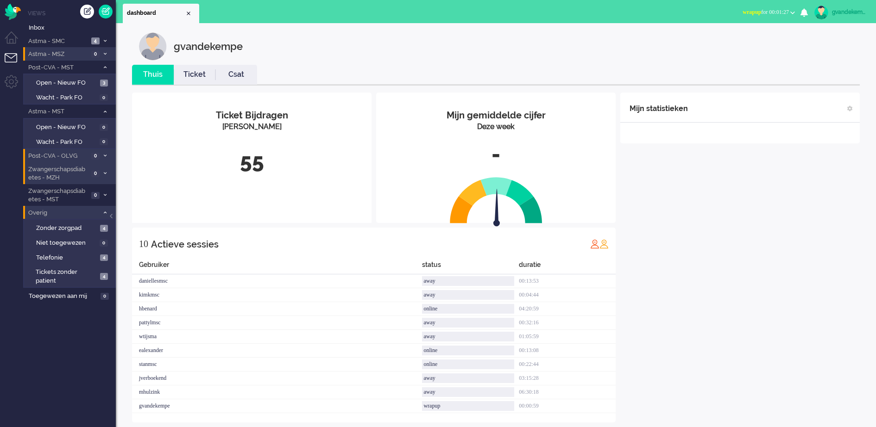
click at [104, 211] on icon at bounding box center [105, 212] width 3 height 3
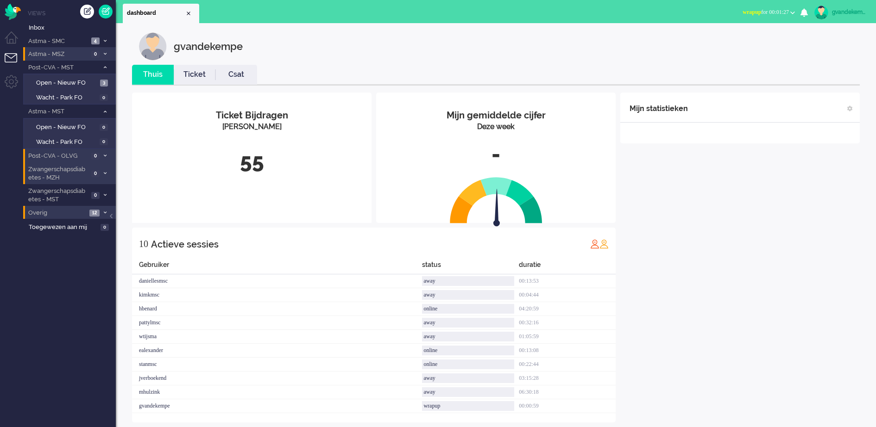
click at [104, 211] on icon at bounding box center [105, 212] width 3 height 3
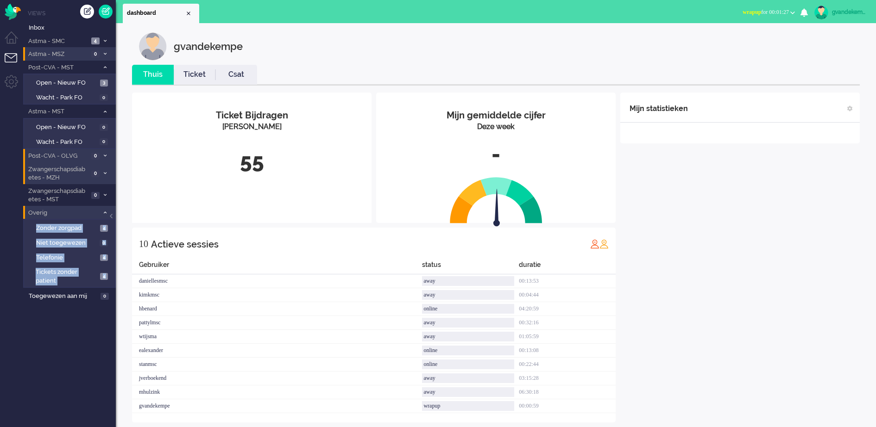
click at [104, 211] on icon at bounding box center [105, 212] width 3 height 3
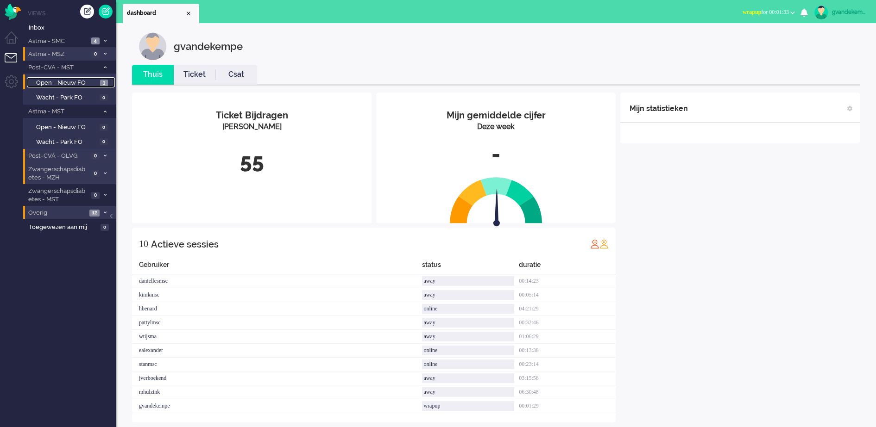
click at [71, 82] on span "Open - Nieuw FO" at bounding box center [67, 83] width 62 height 9
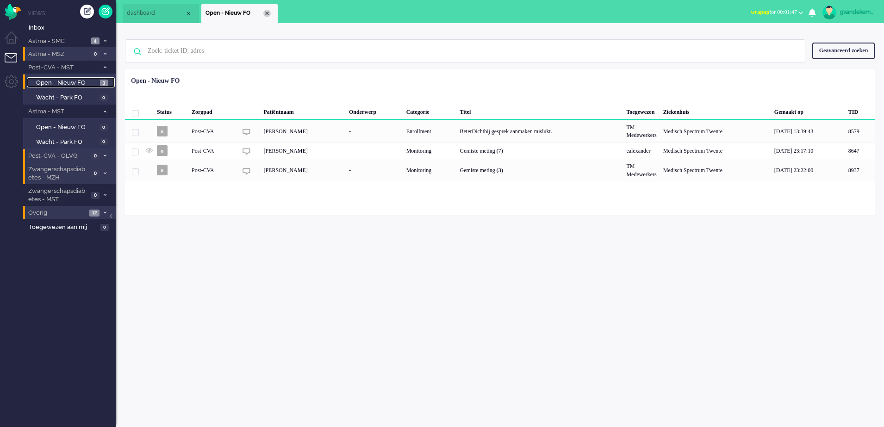
click at [267, 12] on div "Close tab" at bounding box center [266, 13] width 7 height 7
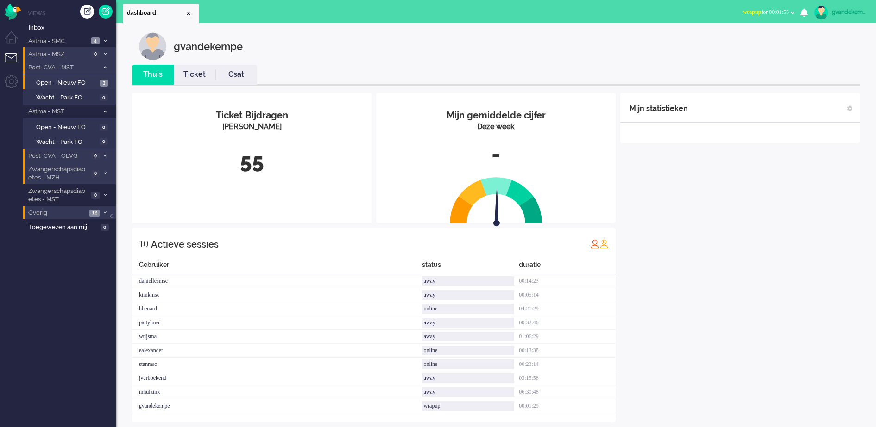
click at [106, 67] on icon at bounding box center [105, 67] width 3 height 3
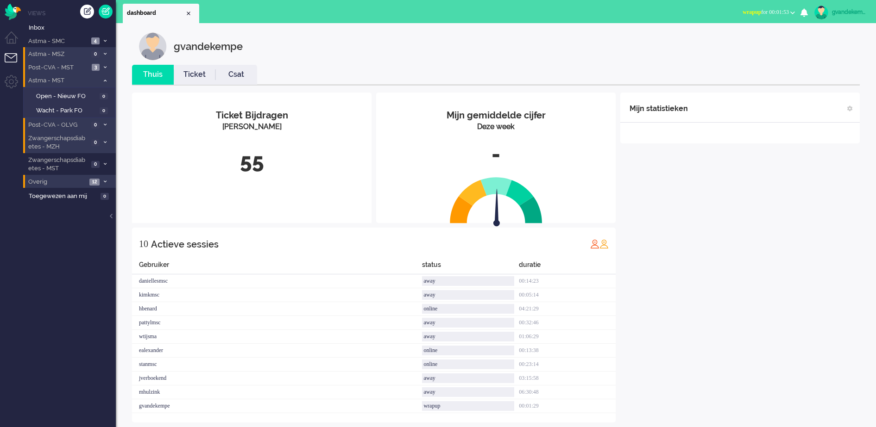
click at [106, 79] on icon at bounding box center [105, 80] width 3 height 3
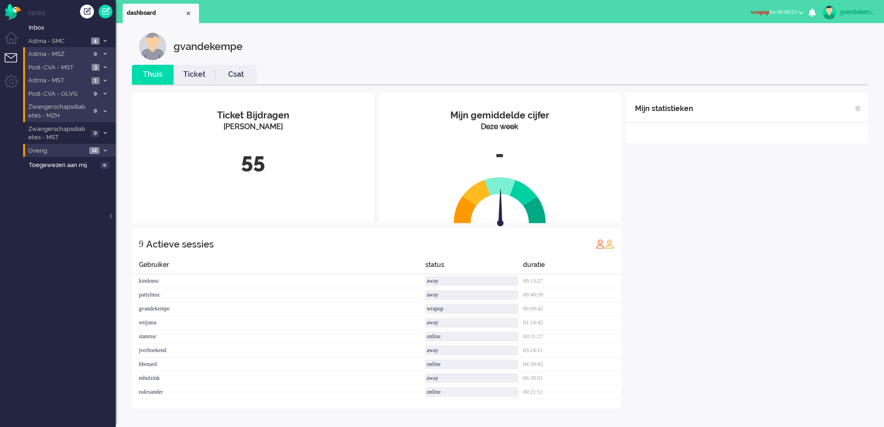
click at [105, 80] on icon at bounding box center [105, 80] width 3 height 3
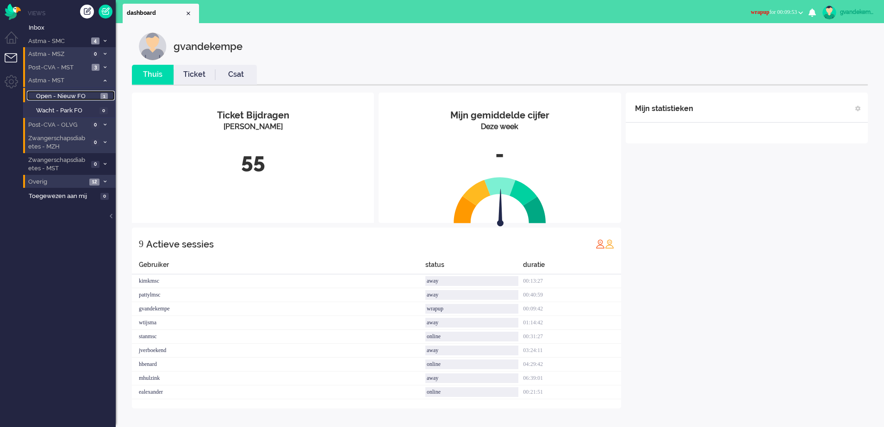
click at [73, 94] on span "Open - Nieuw FO" at bounding box center [67, 96] width 62 height 9
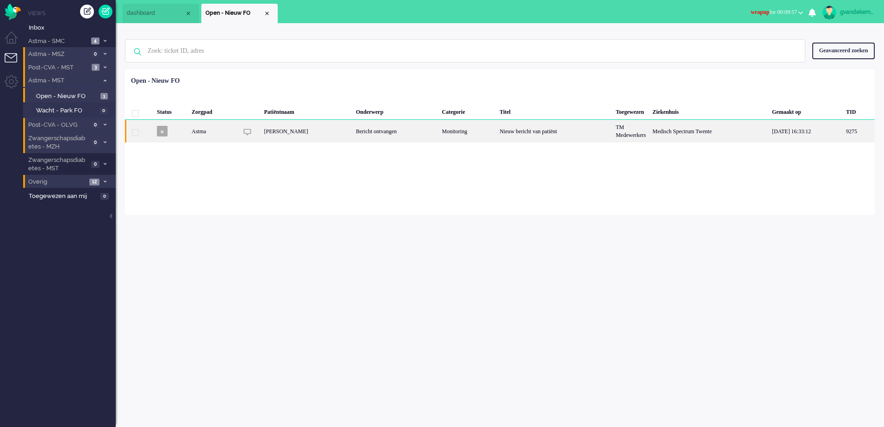
click at [497, 138] on div "Monitoring" at bounding box center [468, 131] width 58 height 23
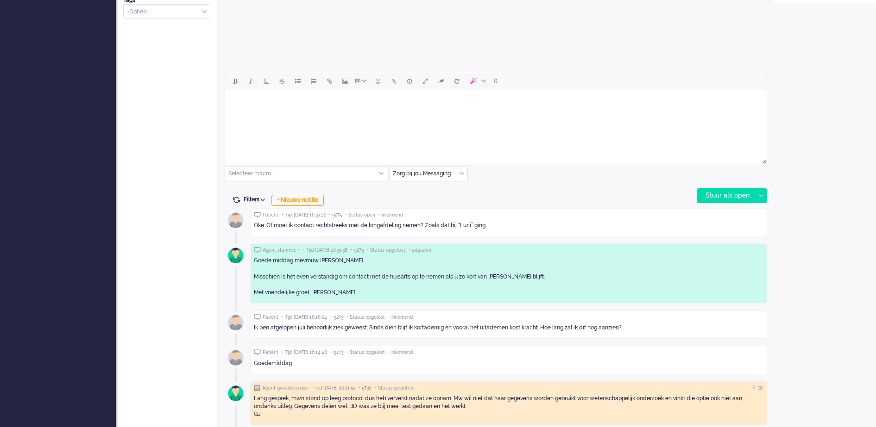
scroll to position [376, 0]
click at [291, 199] on div "+ Nieuwe notitie" at bounding box center [297, 199] width 52 height 11
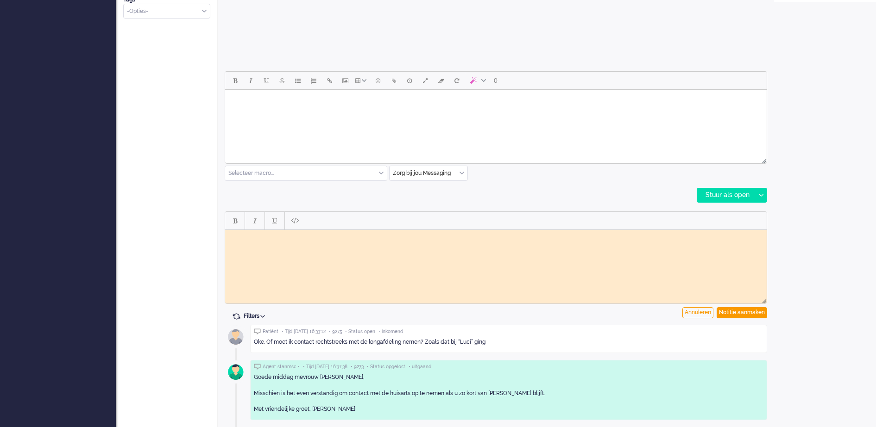
scroll to position [0, 0]
click at [332, 234] on body "Rich Text Area. Press ALT-0 for help." at bounding box center [496, 236] width 534 height 7
click at [755, 312] on div "Notitie aanmaken" at bounding box center [741, 312] width 50 height 11
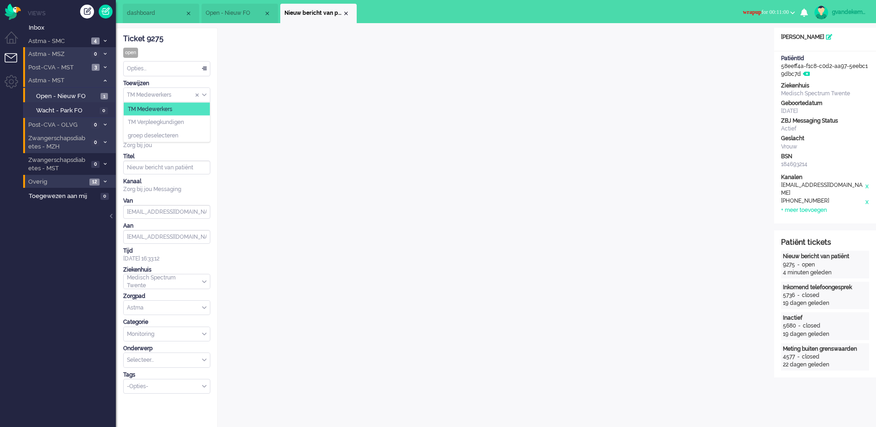
click at [202, 94] on div "TM Medewerkers" at bounding box center [167, 95] width 86 height 14
click at [189, 121] on li "TM Verpleegkundigen" at bounding box center [167, 122] width 86 height 13
click at [345, 13] on div "Close tab" at bounding box center [345, 13] width 7 height 7
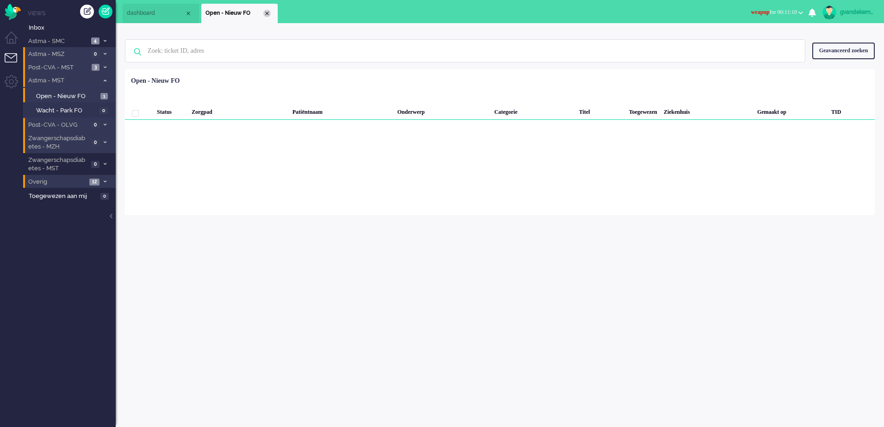
click at [268, 14] on div "Close tab" at bounding box center [266, 13] width 7 height 7
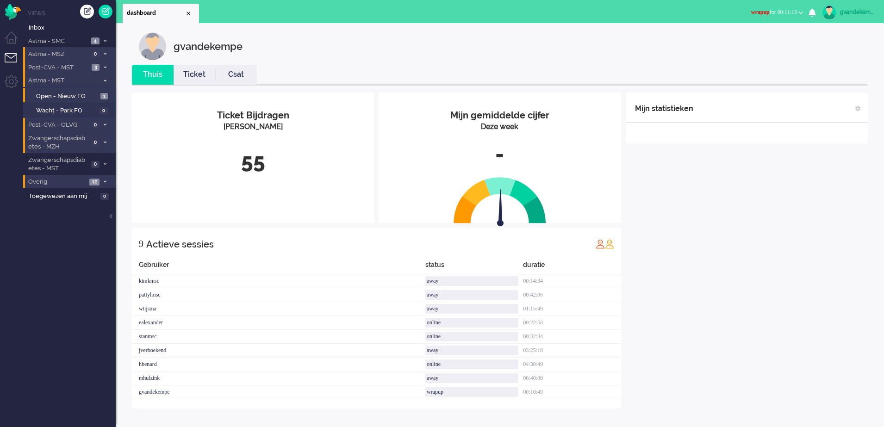
click at [104, 80] on icon at bounding box center [105, 80] width 3 height 3
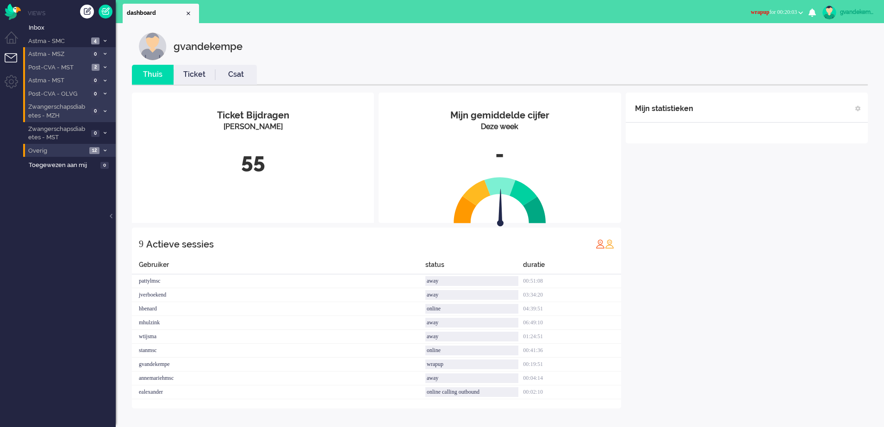
click at [799, 10] on button "wrapup for 00:20:03" at bounding box center [777, 12] width 63 height 13
click at [731, 38] on label "Online" at bounding box center [764, 42] width 73 height 8
click at [748, 282] on div "Mijn statistieken + Statistieken toevoegen Bel tijd (gemiddelde dag) Wrapup tij…" at bounding box center [747, 251] width 242 height 316
click at [105, 67] on icon at bounding box center [105, 67] width 3 height 3
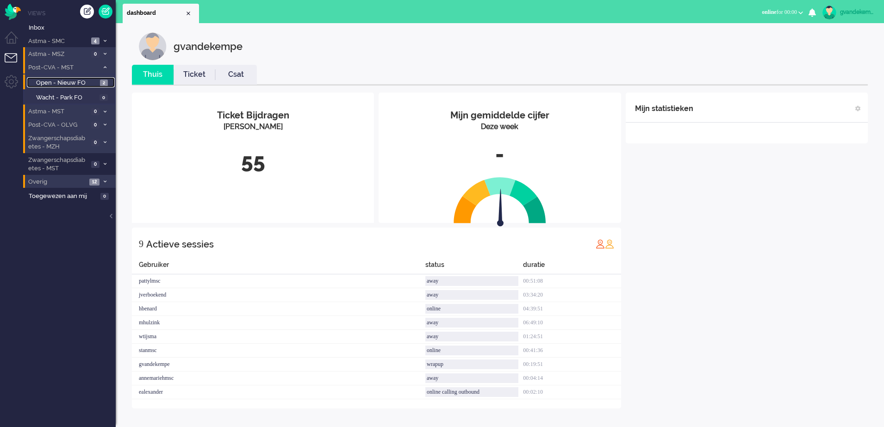
click at [90, 81] on span "Open - Nieuw FO" at bounding box center [67, 83] width 62 height 9
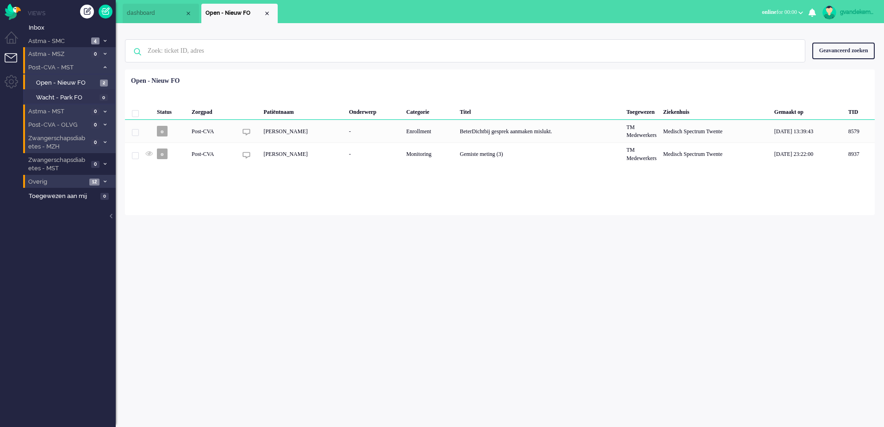
click at [105, 66] on icon at bounding box center [105, 67] width 3 height 3
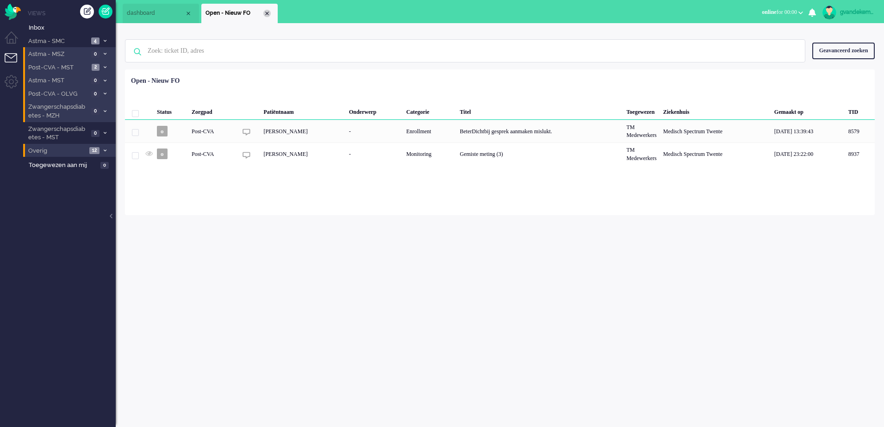
click at [270, 11] on div "Close tab" at bounding box center [266, 13] width 7 height 7
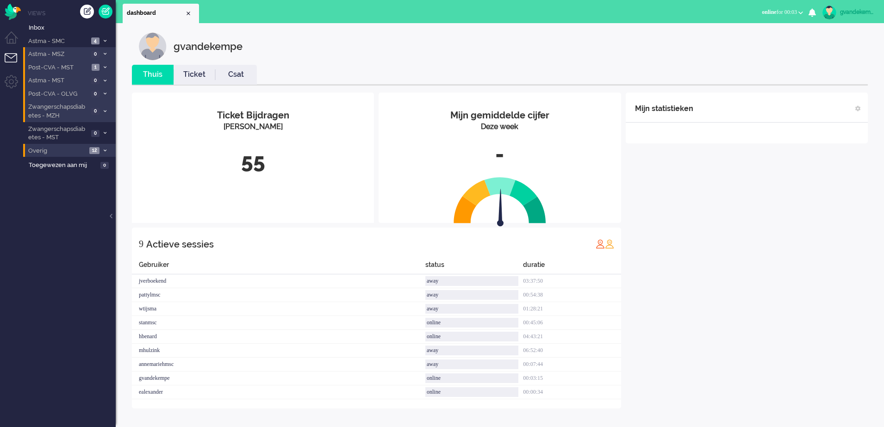
click at [775, 281] on div "Mijn statistieken + Statistieken toevoegen Bel tijd (gemiddelde dag) Wrapup tij…" at bounding box center [747, 251] width 242 height 316
click at [103, 65] on span at bounding box center [104, 67] width 7 height 5
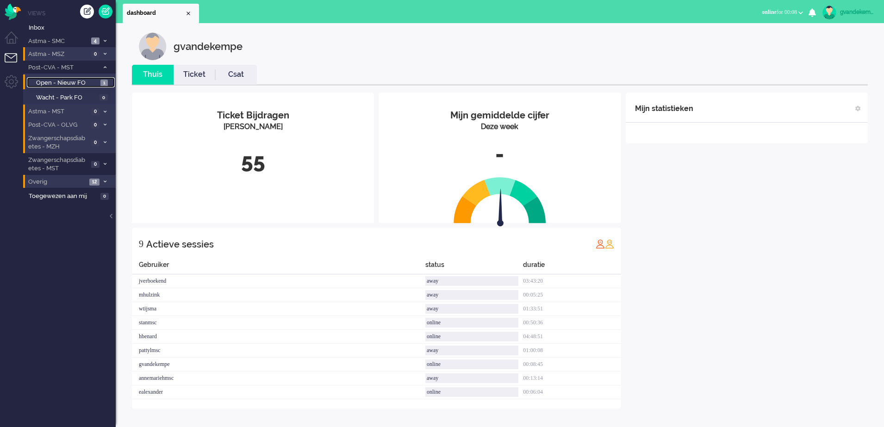
click at [78, 81] on span "Open - Nieuw FO" at bounding box center [67, 83] width 62 height 9
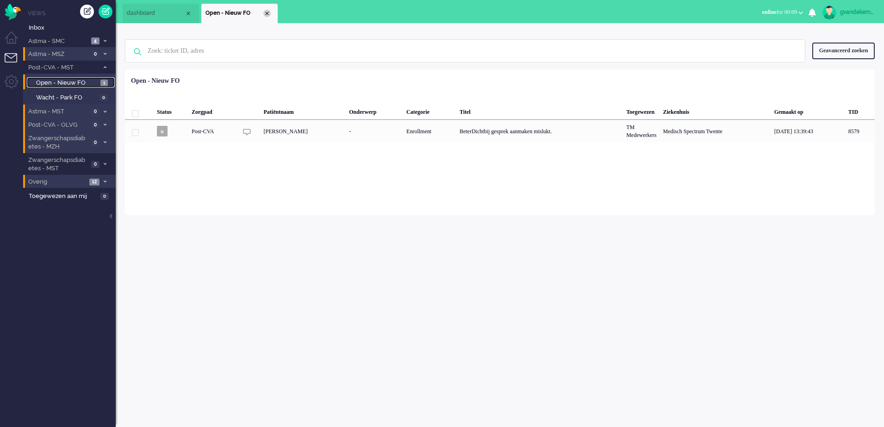
click at [266, 15] on div "Close tab" at bounding box center [266, 13] width 7 height 7
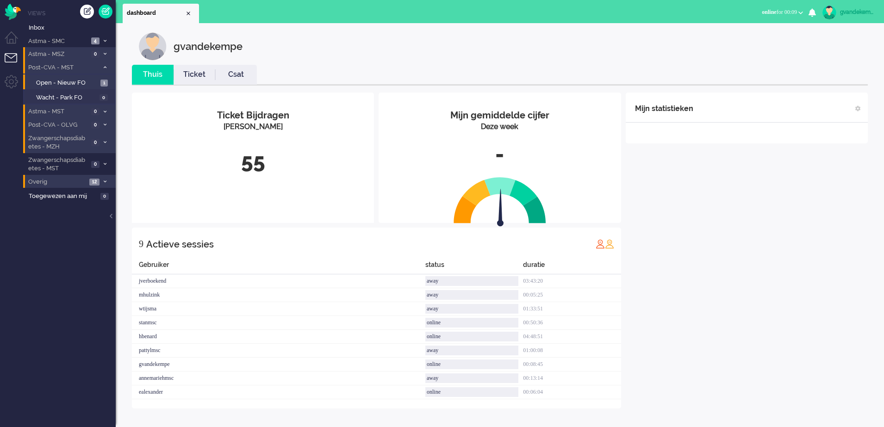
click at [105, 68] on icon at bounding box center [105, 67] width 3 height 3
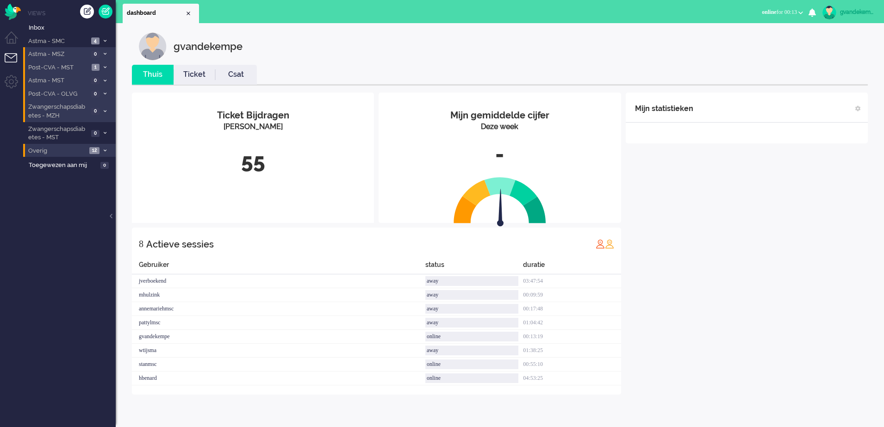
click at [801, 10] on button "online for 00:13" at bounding box center [783, 12] width 52 height 13
click at [810, 10] on icon "0" at bounding box center [812, 12] width 7 height 8
click at [865, 9] on div "gvandekempe" at bounding box center [857, 11] width 35 height 9
click at [817, 71] on link "Uitloggen" at bounding box center [844, 74] width 69 height 9
